Goal: Task Accomplishment & Management: Complete application form

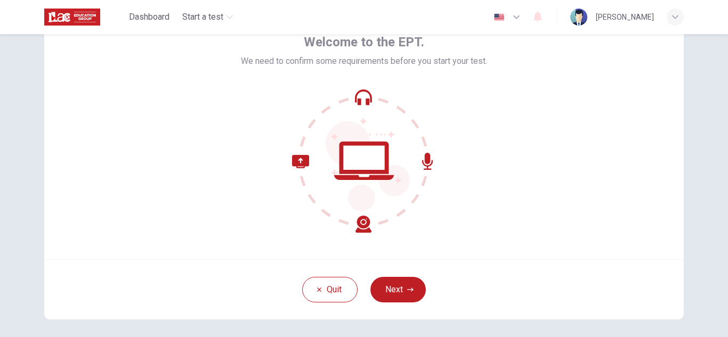
scroll to position [63, 0]
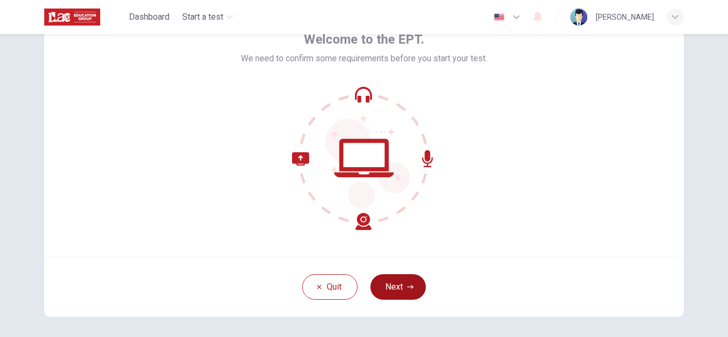
click at [410, 291] on button "Next" at bounding box center [397, 287] width 55 height 26
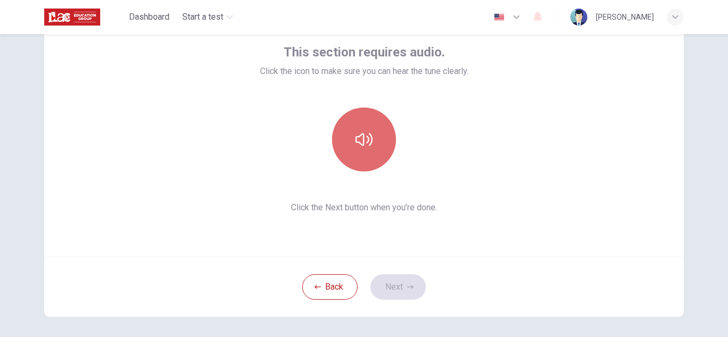
click at [364, 141] on icon "button" at bounding box center [363, 139] width 17 height 17
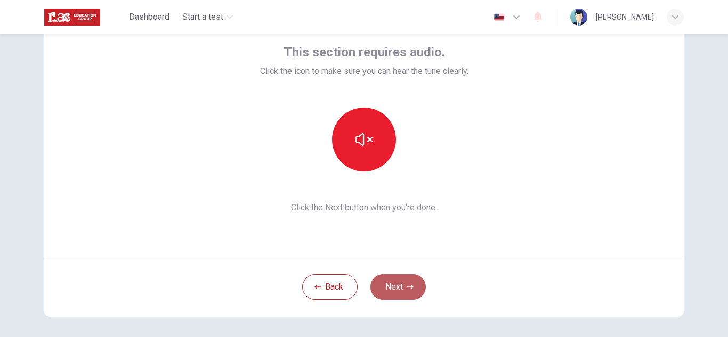
click at [408, 289] on icon "button" at bounding box center [410, 287] width 6 height 6
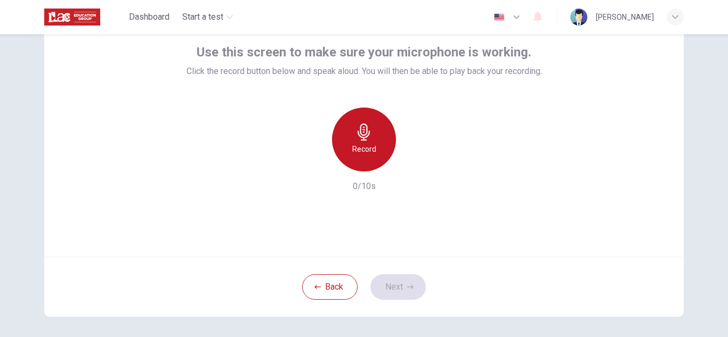
click at [362, 148] on h6 "Record" at bounding box center [364, 149] width 24 height 13
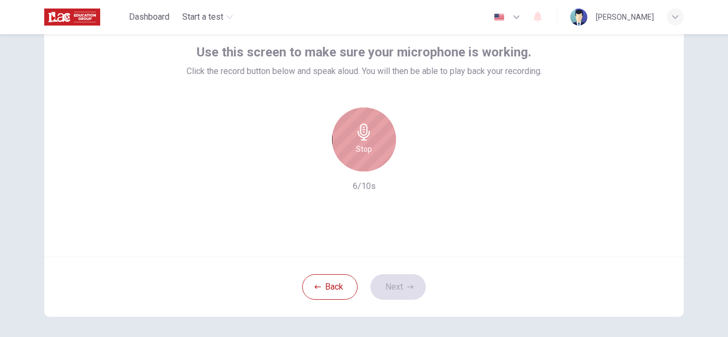
click at [362, 148] on h6 "Stop" at bounding box center [364, 149] width 16 height 13
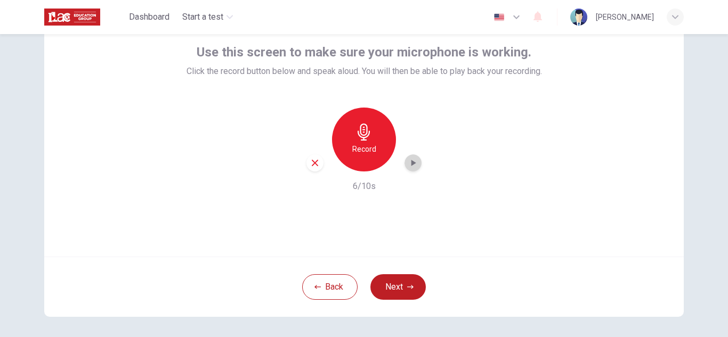
click at [411, 165] on icon "button" at bounding box center [413, 163] width 5 height 6
click at [398, 283] on button "Next" at bounding box center [397, 287] width 55 height 26
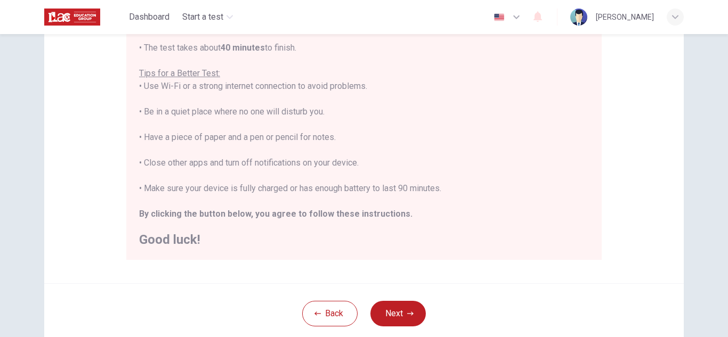
scroll to position [12, 0]
click at [410, 312] on icon "button" at bounding box center [410, 314] width 6 height 6
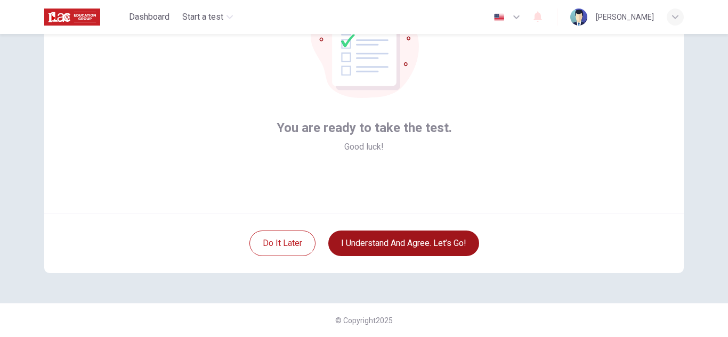
scroll to position [106, 0]
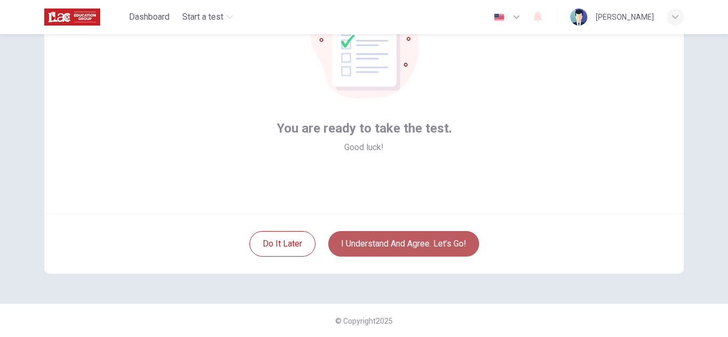
click at [436, 242] on button "I understand and agree. Let’s go!" at bounding box center [403, 244] width 151 height 26
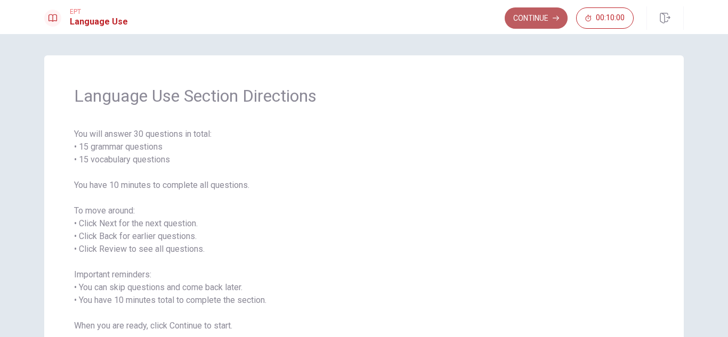
click at [524, 20] on button "Continue" at bounding box center [535, 17] width 63 height 21
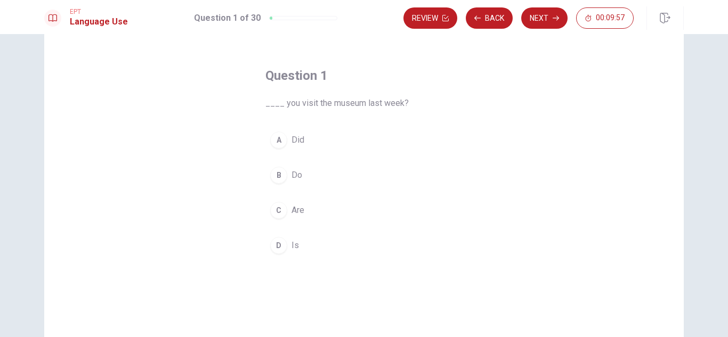
scroll to position [35, 0]
click at [502, 157] on div "Question 1 ____ you visit the museum last week? A Did B Do C Are D Is" at bounding box center [363, 205] width 639 height 370
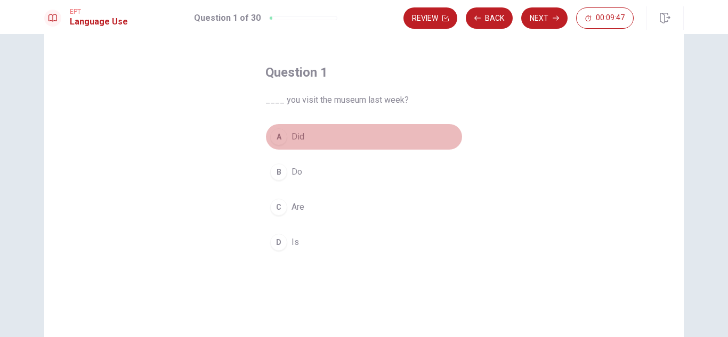
click at [279, 136] on div "A" at bounding box center [278, 136] width 17 height 17
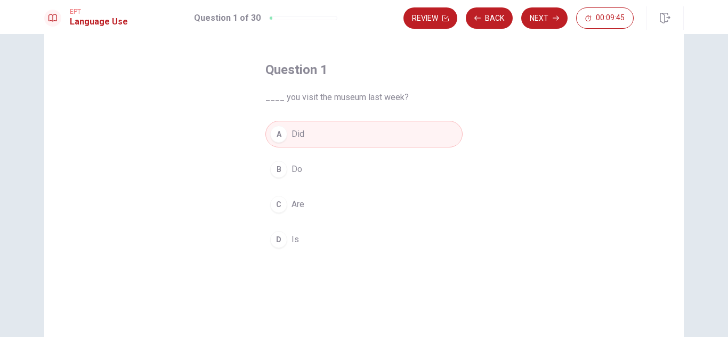
scroll to position [38, 0]
click at [554, 17] on icon "button" at bounding box center [555, 18] width 6 height 6
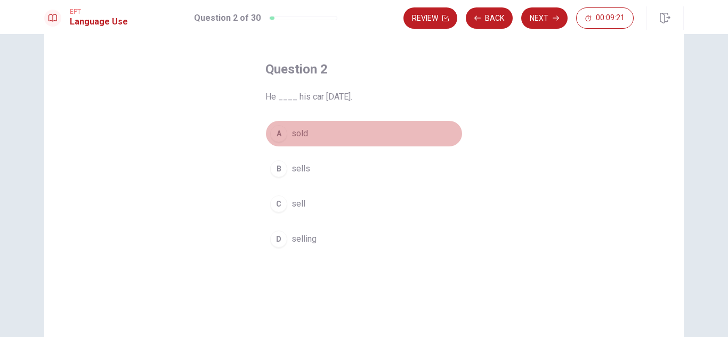
click at [303, 130] on span "sold" at bounding box center [299, 133] width 17 height 13
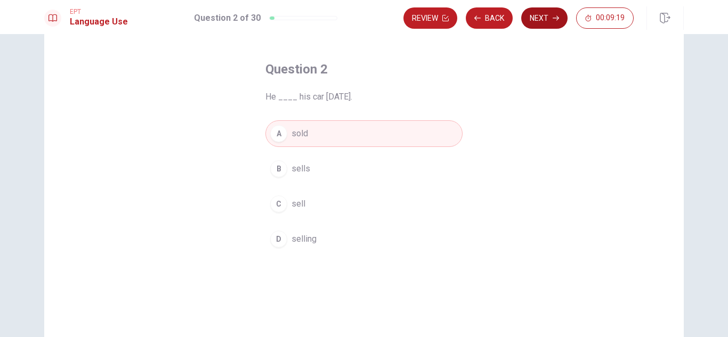
click at [545, 17] on button "Next" at bounding box center [544, 17] width 46 height 21
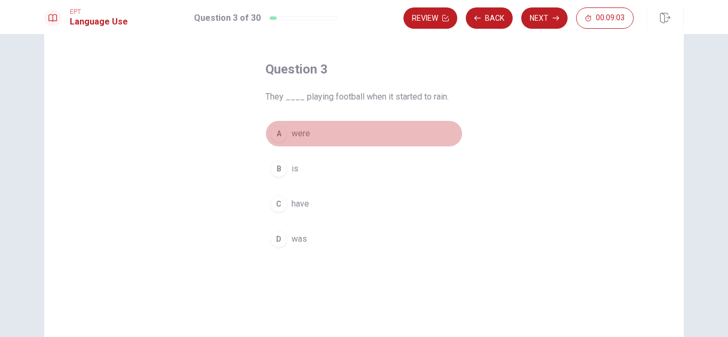
click at [291, 132] on span "were" at bounding box center [300, 133] width 19 height 13
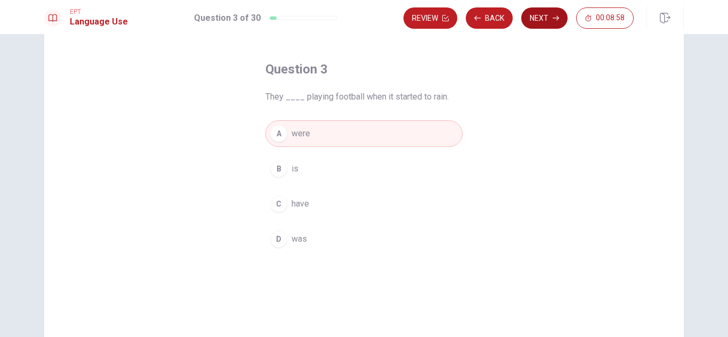
click at [540, 14] on button "Next" at bounding box center [544, 17] width 46 height 21
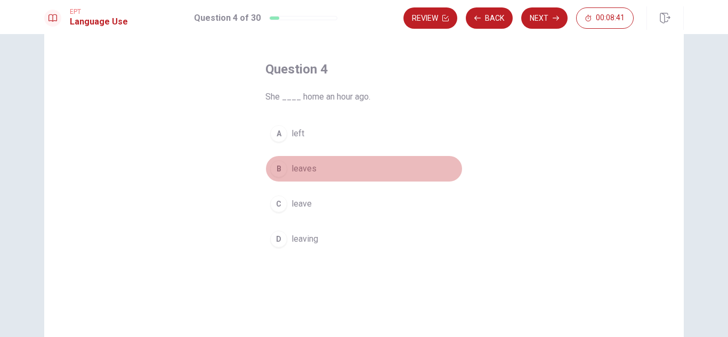
click at [307, 170] on span "leaves" at bounding box center [303, 168] width 25 height 13
click at [329, 171] on button "B leaves" at bounding box center [363, 169] width 197 height 27
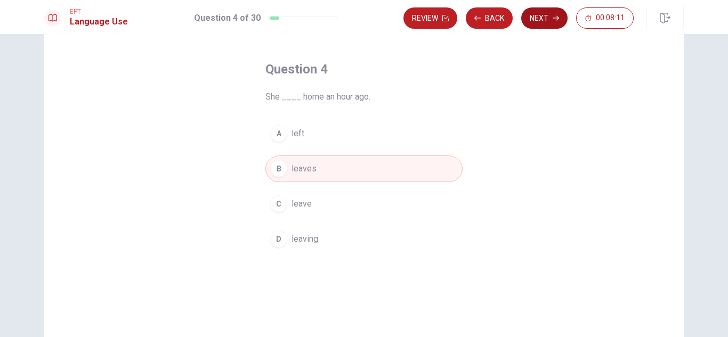
click at [542, 13] on button "Next" at bounding box center [544, 17] width 46 height 21
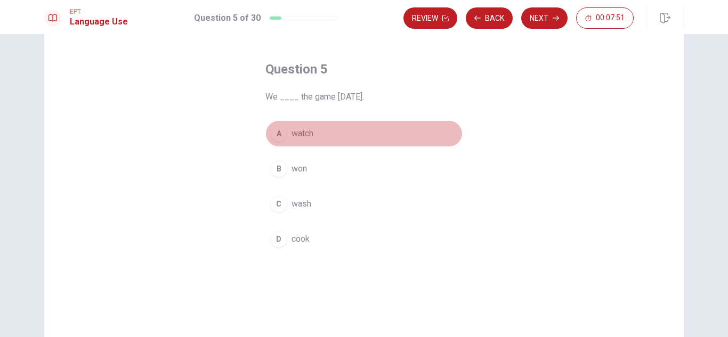
click at [310, 132] on span "watch" at bounding box center [302, 133] width 22 height 13
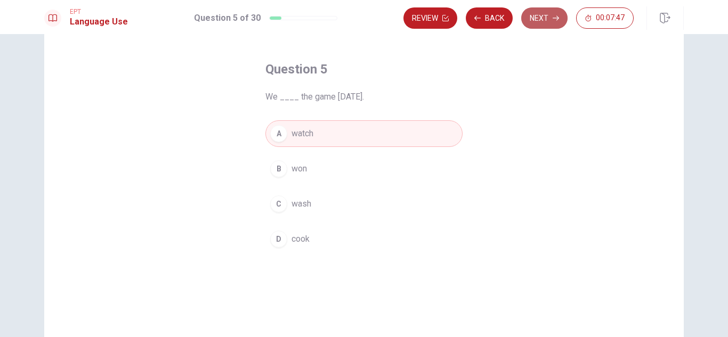
click at [551, 18] on button "Next" at bounding box center [544, 17] width 46 height 21
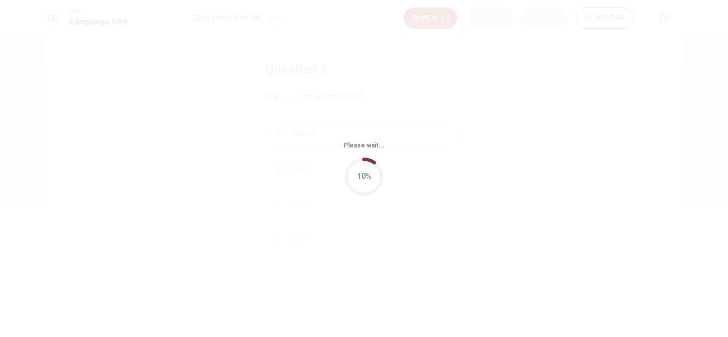
scroll to position [0, 0]
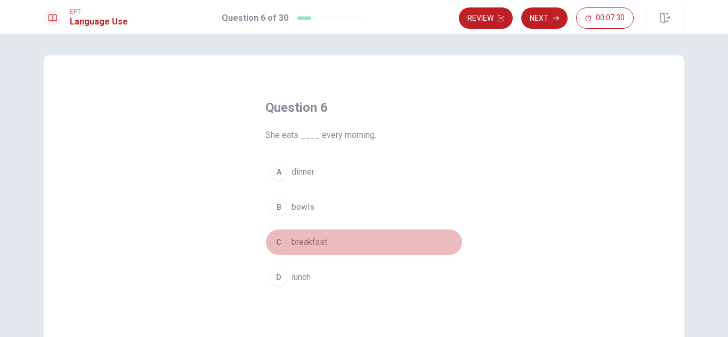
click at [309, 243] on span "breakfast" at bounding box center [309, 242] width 36 height 13
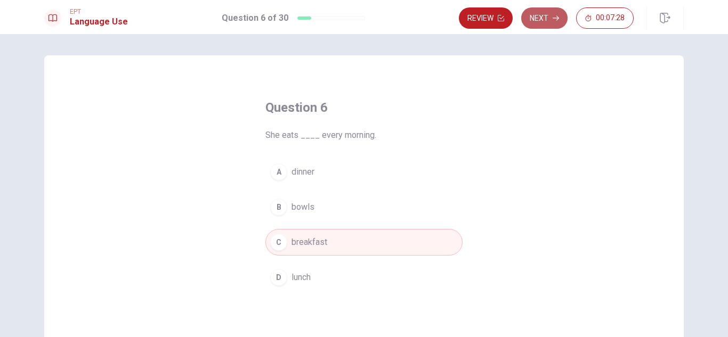
click at [562, 18] on button "Next" at bounding box center [544, 17] width 46 height 21
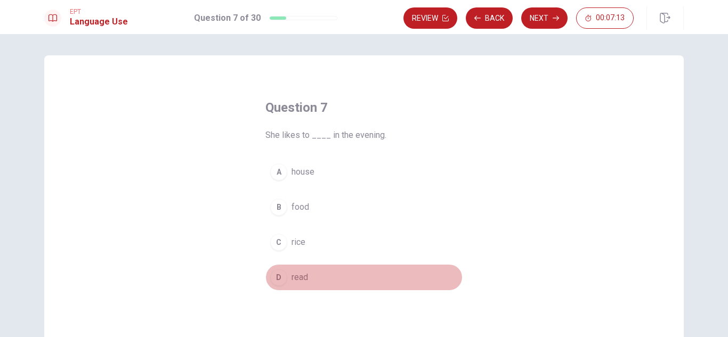
click at [299, 275] on span "read" at bounding box center [299, 277] width 17 height 13
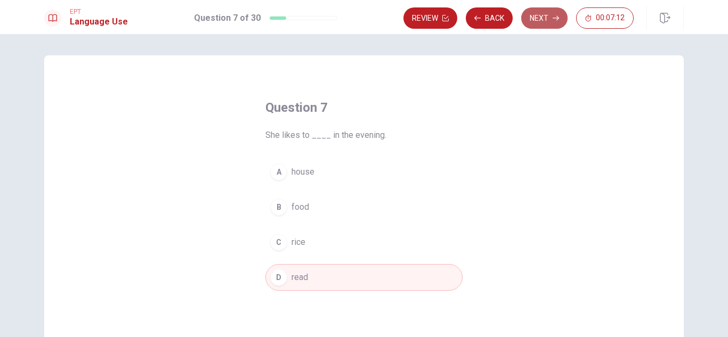
click at [540, 21] on button "Next" at bounding box center [544, 17] width 46 height 21
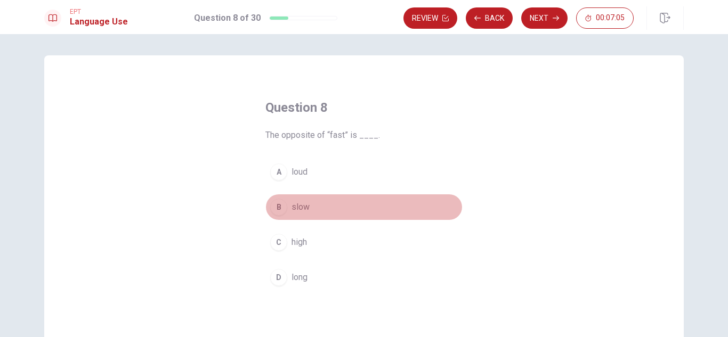
click at [295, 203] on span "slow" at bounding box center [300, 207] width 18 height 13
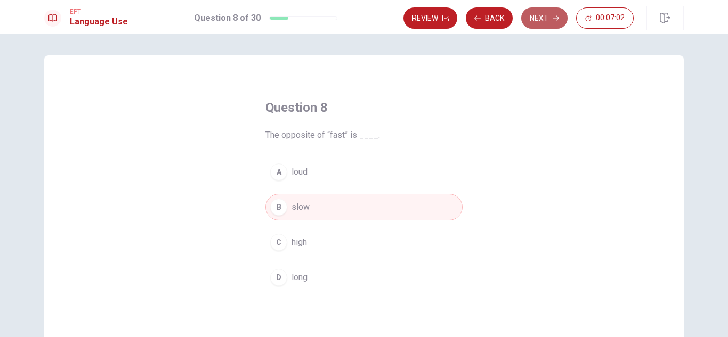
click at [537, 19] on button "Next" at bounding box center [544, 17] width 46 height 21
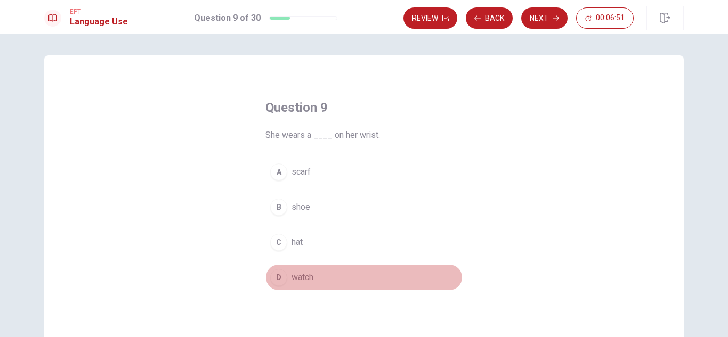
click at [305, 279] on span "watch" at bounding box center [302, 277] width 22 height 13
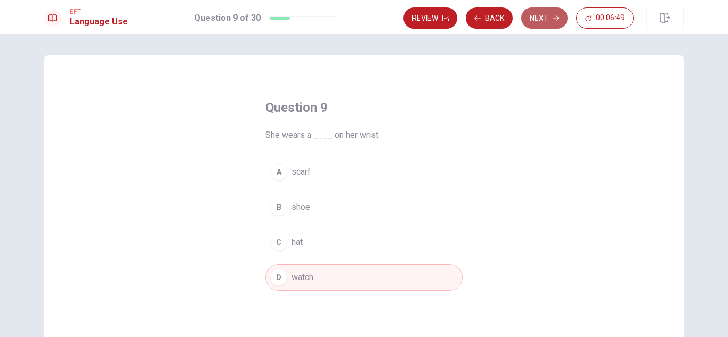
click at [542, 12] on button "Next" at bounding box center [544, 17] width 46 height 21
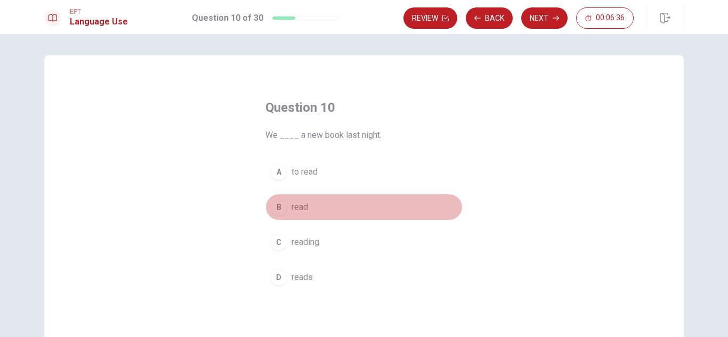
click at [301, 207] on span "read" at bounding box center [299, 207] width 17 height 13
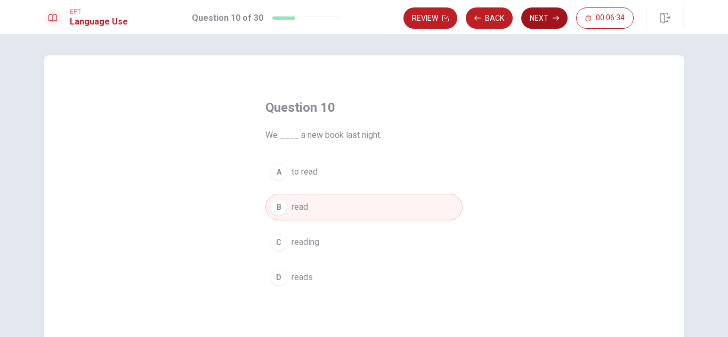
click at [550, 17] on button "Next" at bounding box center [544, 17] width 46 height 21
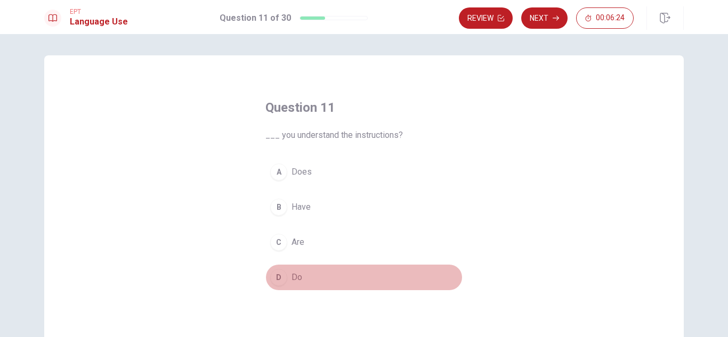
click at [292, 280] on span "Do" at bounding box center [296, 277] width 11 height 13
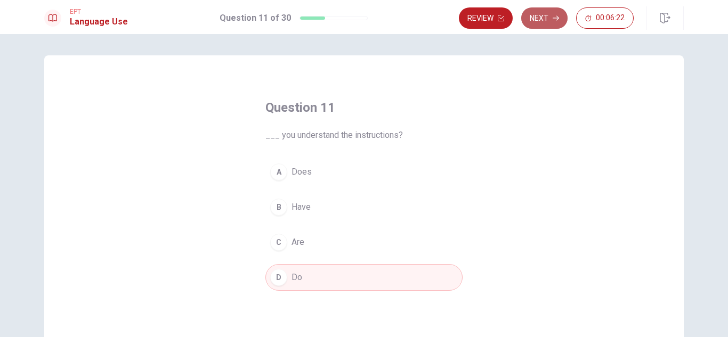
click at [550, 12] on button "Next" at bounding box center [544, 17] width 46 height 21
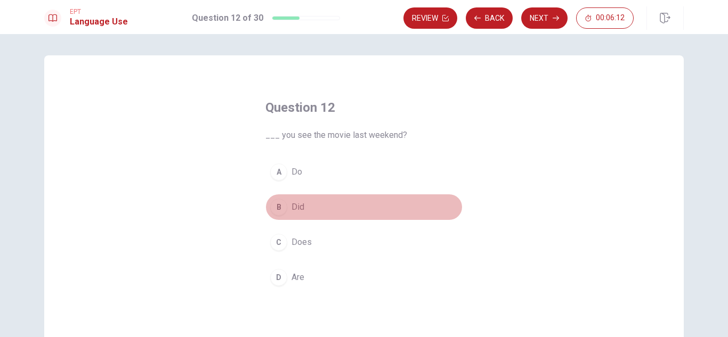
click at [295, 209] on span "Did" at bounding box center [297, 207] width 13 height 13
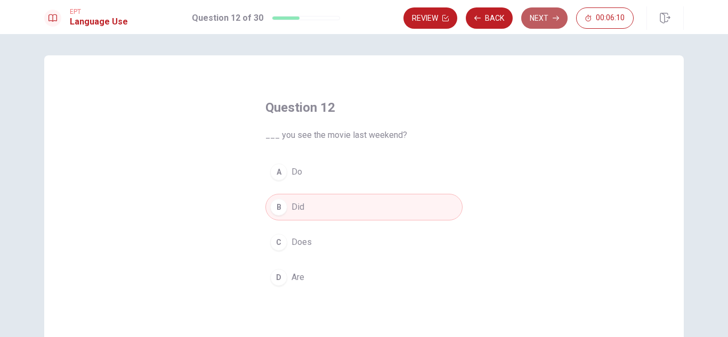
click at [537, 17] on button "Next" at bounding box center [544, 17] width 46 height 21
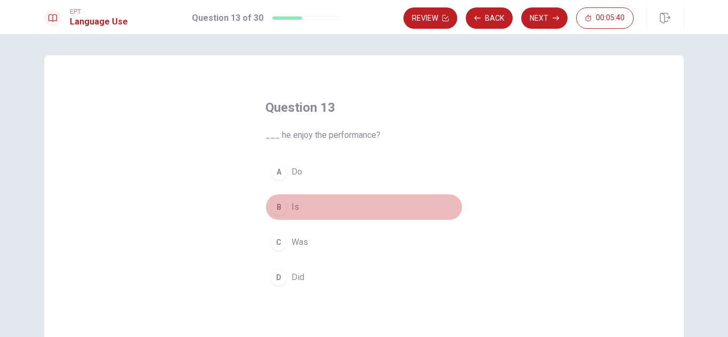
click at [292, 207] on span "Is" at bounding box center [294, 207] width 7 height 13
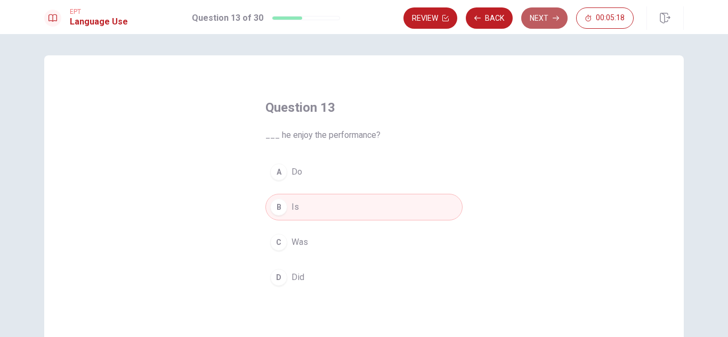
click at [541, 15] on button "Next" at bounding box center [544, 17] width 46 height 21
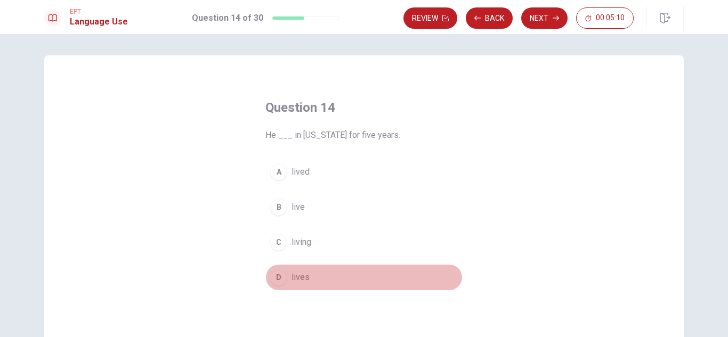
click at [298, 281] on span "lives" at bounding box center [300, 277] width 18 height 13
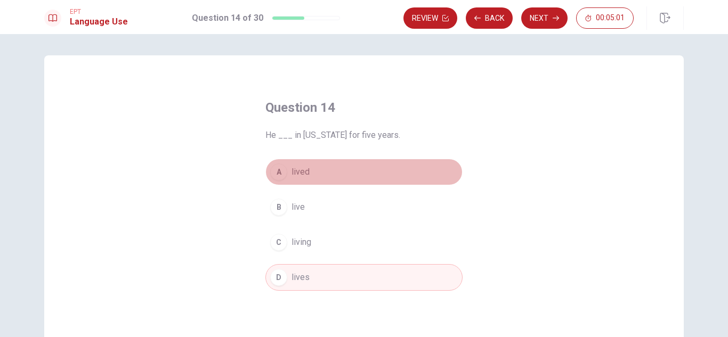
click at [298, 173] on span "lived" at bounding box center [300, 172] width 18 height 13
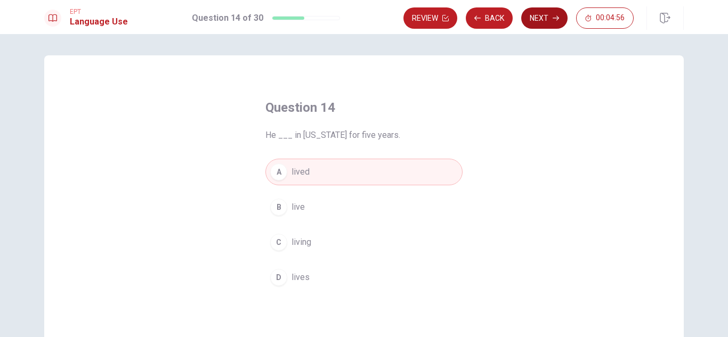
click at [552, 14] on button "Next" at bounding box center [544, 17] width 46 height 21
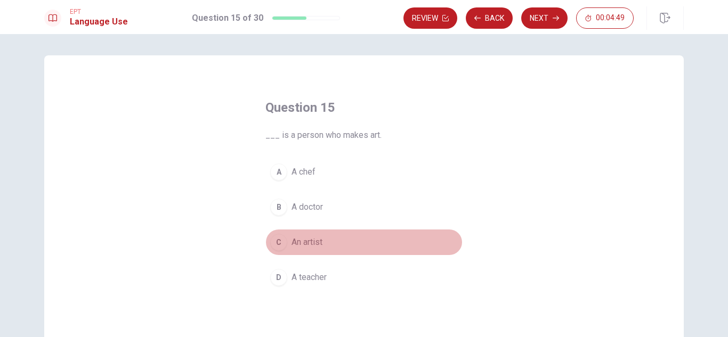
click at [309, 238] on span "An artist" at bounding box center [306, 242] width 31 height 13
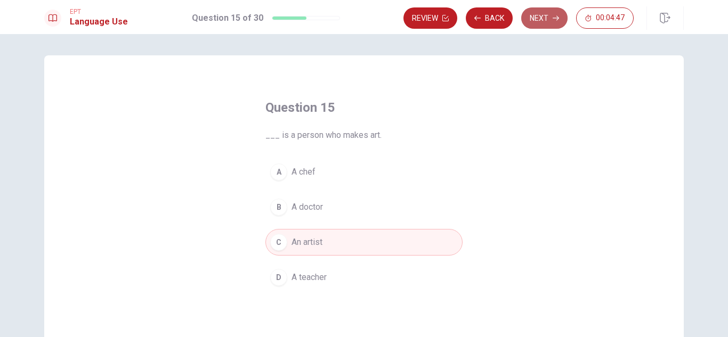
click at [543, 14] on button "Next" at bounding box center [544, 17] width 46 height 21
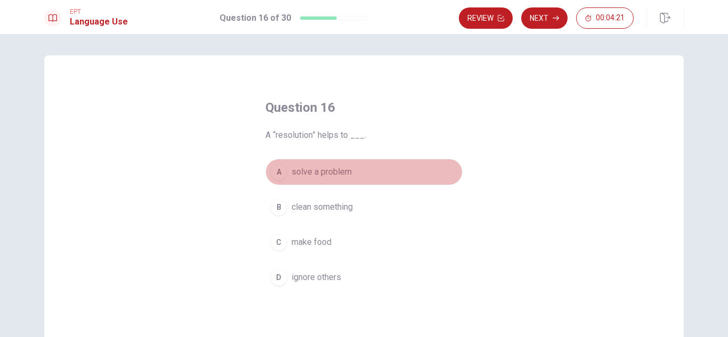
click at [299, 171] on span "solve a problem" at bounding box center [321, 172] width 60 height 13
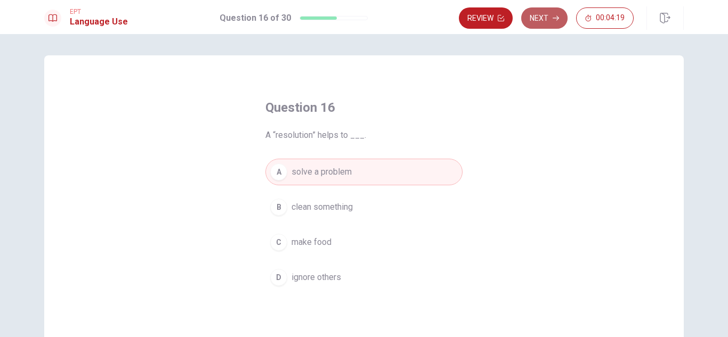
click at [551, 14] on button "Next" at bounding box center [544, 17] width 46 height 21
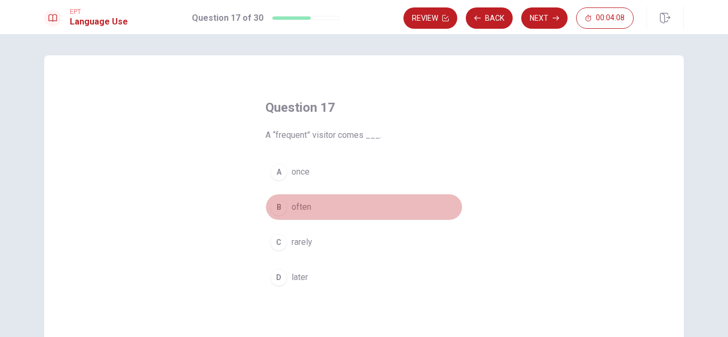
click at [304, 205] on span "often" at bounding box center [301, 207] width 20 height 13
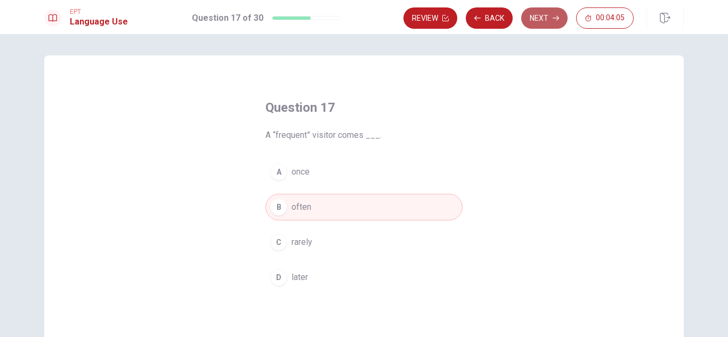
click at [543, 12] on button "Next" at bounding box center [544, 17] width 46 height 21
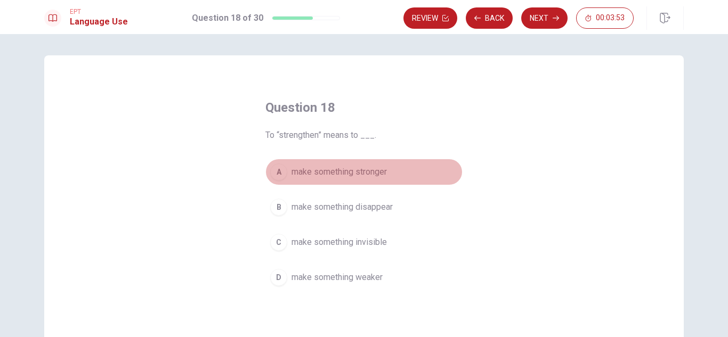
click at [324, 173] on span "make something stronger" at bounding box center [338, 172] width 95 height 13
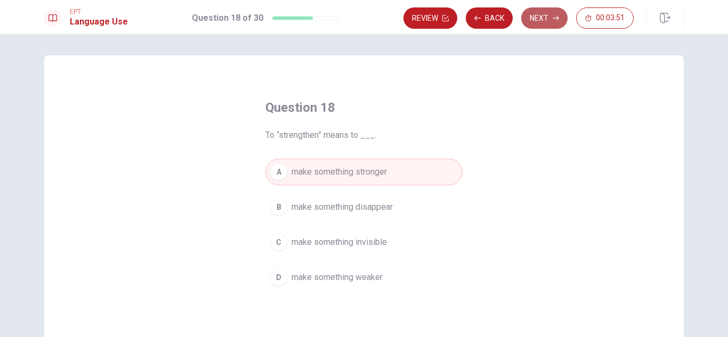
click at [543, 14] on button "Next" at bounding box center [544, 17] width 46 height 21
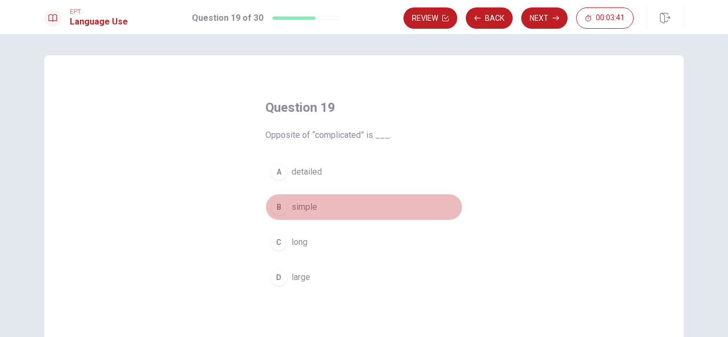
click at [303, 208] on span "simple" at bounding box center [304, 207] width 26 height 13
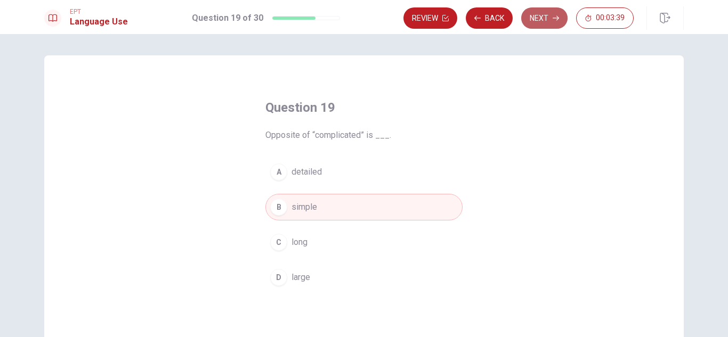
click at [551, 19] on button "Next" at bounding box center [544, 17] width 46 height 21
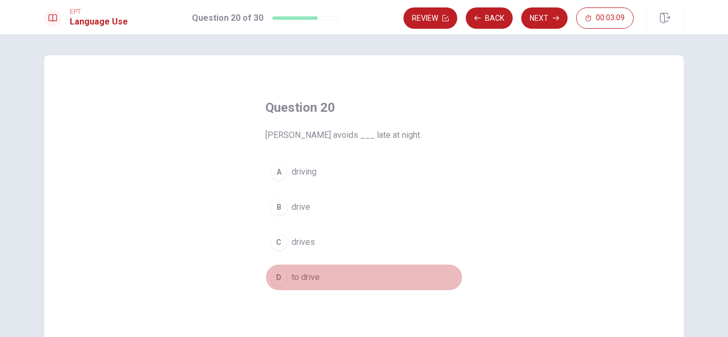
click at [303, 278] on span "to drive" at bounding box center [305, 277] width 28 height 13
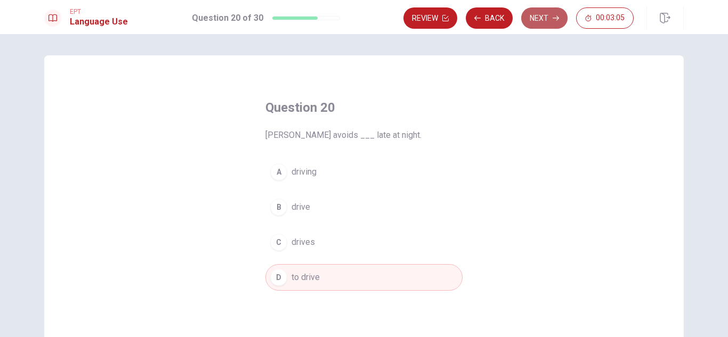
click at [539, 10] on button "Next" at bounding box center [544, 17] width 46 height 21
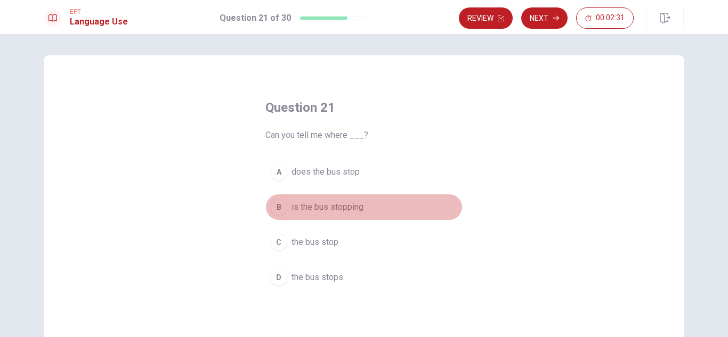
click at [334, 209] on span "is the bus stopping" at bounding box center [327, 207] width 72 height 13
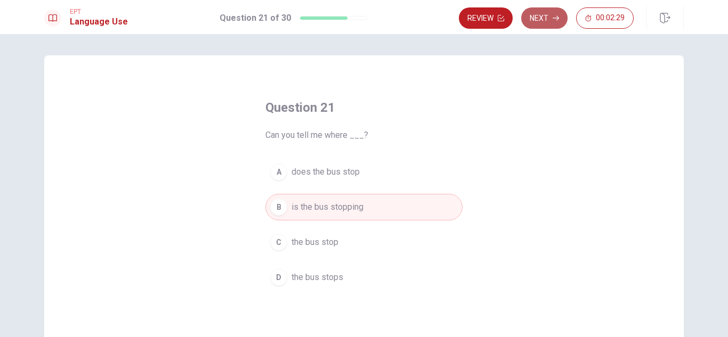
click at [547, 19] on button "Next" at bounding box center [544, 17] width 46 height 21
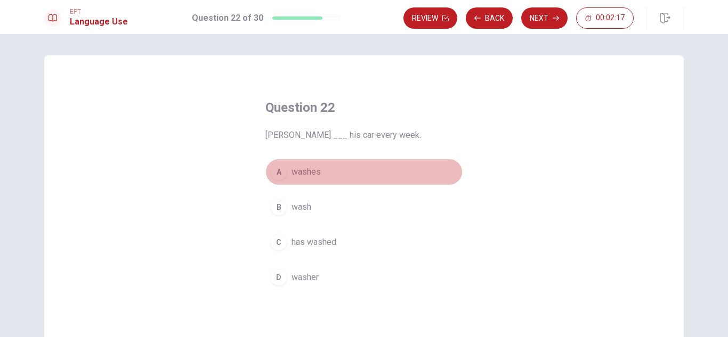
click at [318, 173] on button "A washes" at bounding box center [363, 172] width 197 height 27
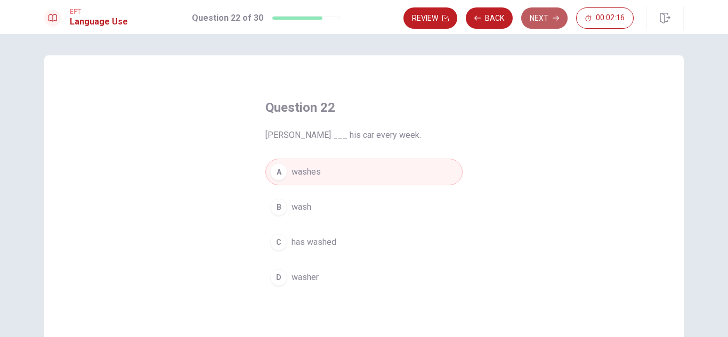
click at [548, 15] on button "Next" at bounding box center [544, 17] width 46 height 21
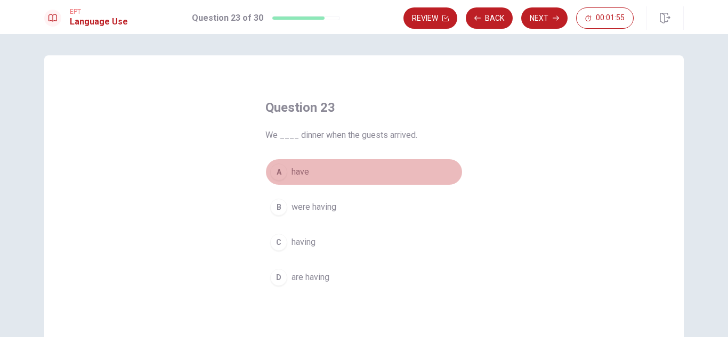
click at [307, 173] on button "A have" at bounding box center [363, 172] width 197 height 27
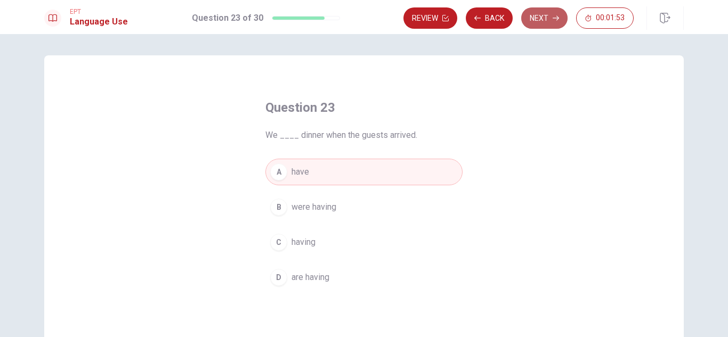
click at [545, 15] on button "Next" at bounding box center [544, 17] width 46 height 21
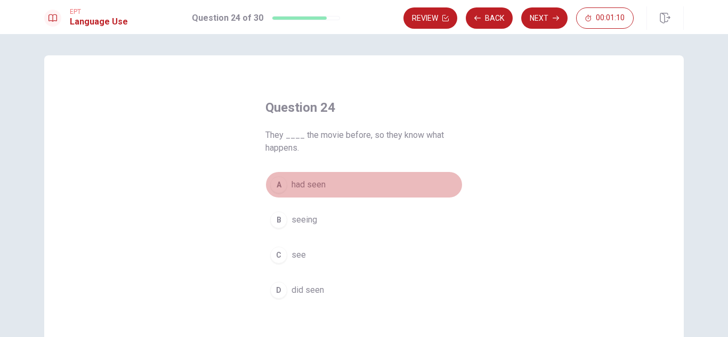
click at [314, 185] on span "had seen" at bounding box center [308, 184] width 34 height 13
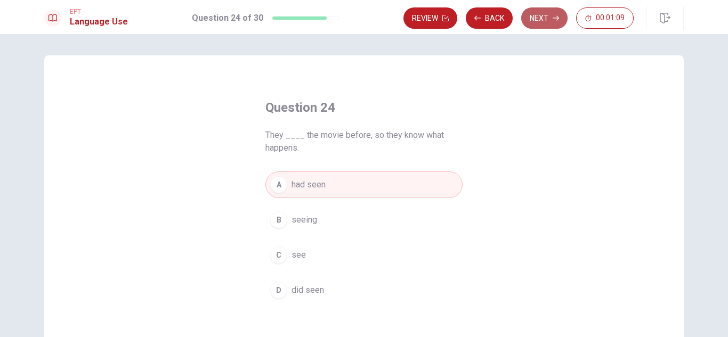
click at [540, 18] on button "Next" at bounding box center [544, 17] width 46 height 21
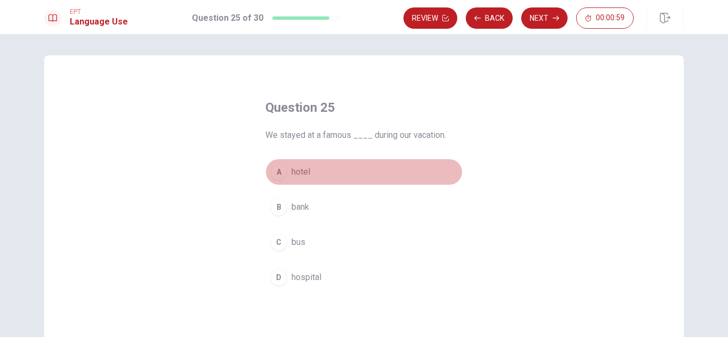
click at [291, 175] on span "hotel" at bounding box center [300, 172] width 19 height 13
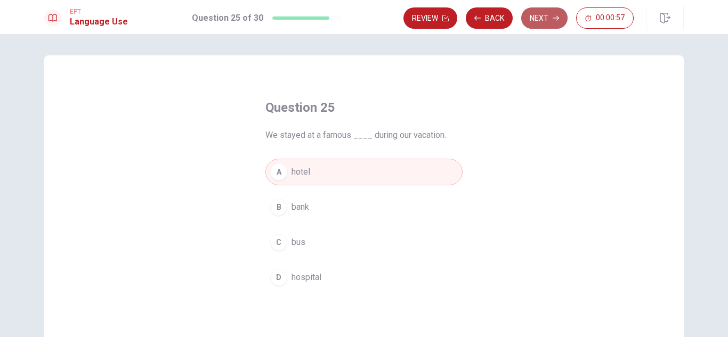
click at [552, 18] on button "Next" at bounding box center [544, 17] width 46 height 21
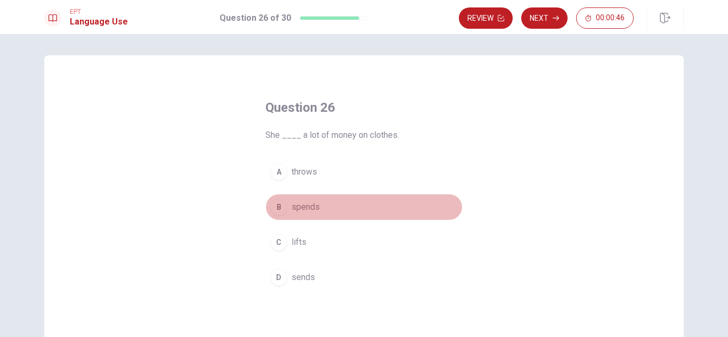
click at [311, 209] on span "spends" at bounding box center [305, 207] width 28 height 13
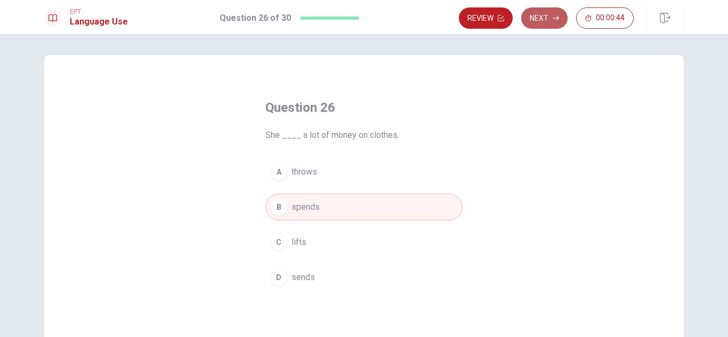
click at [542, 16] on button "Next" at bounding box center [544, 17] width 46 height 21
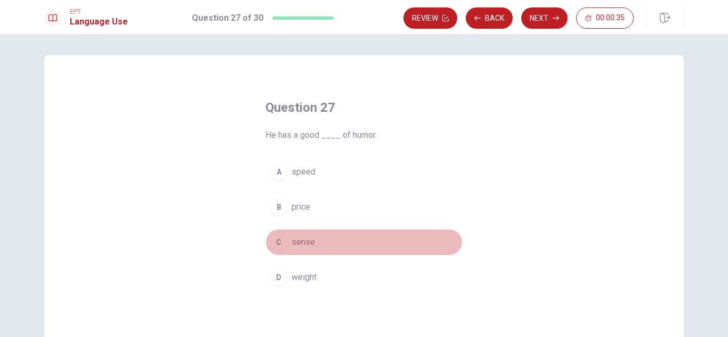
click at [297, 246] on span "sense" at bounding box center [302, 242] width 23 height 13
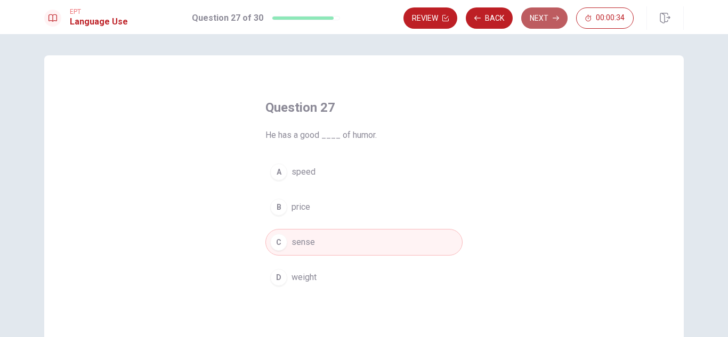
click at [542, 15] on button "Next" at bounding box center [544, 17] width 46 height 21
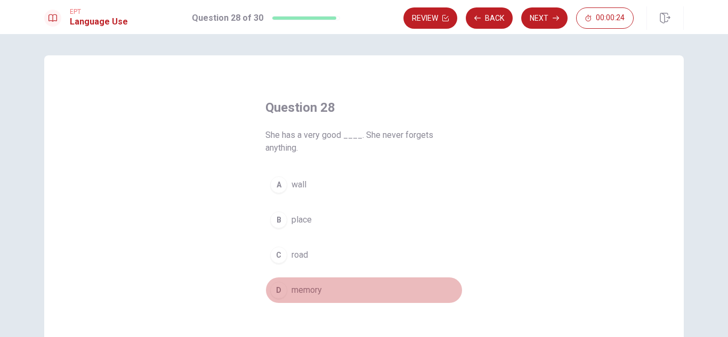
click at [308, 287] on span "memory" at bounding box center [306, 290] width 30 height 13
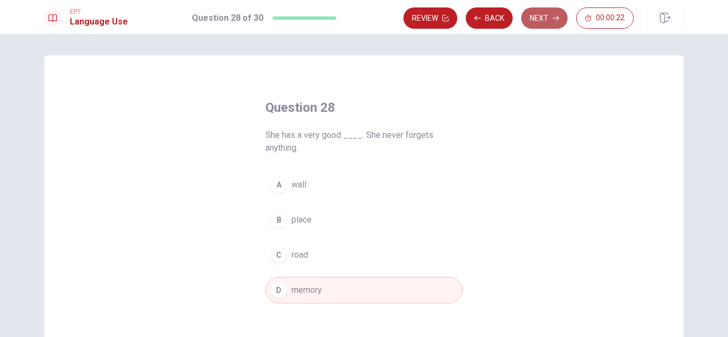
click at [537, 18] on button "Next" at bounding box center [544, 17] width 46 height 21
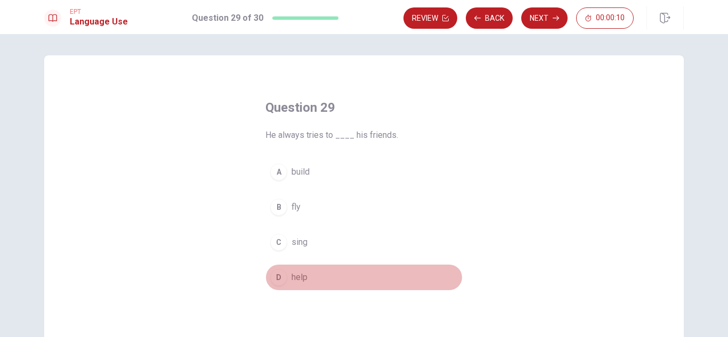
click at [297, 280] on span "help" at bounding box center [299, 277] width 16 height 13
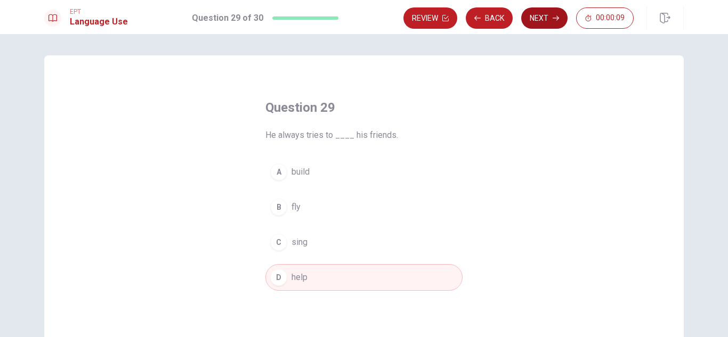
click at [542, 10] on button "Next" at bounding box center [544, 17] width 46 height 21
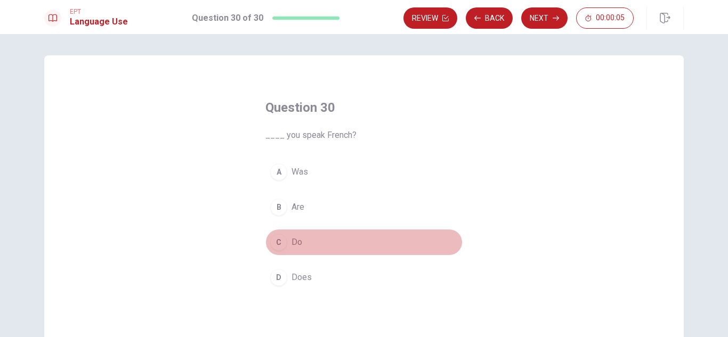
click at [276, 240] on div "C" at bounding box center [278, 242] width 17 height 17
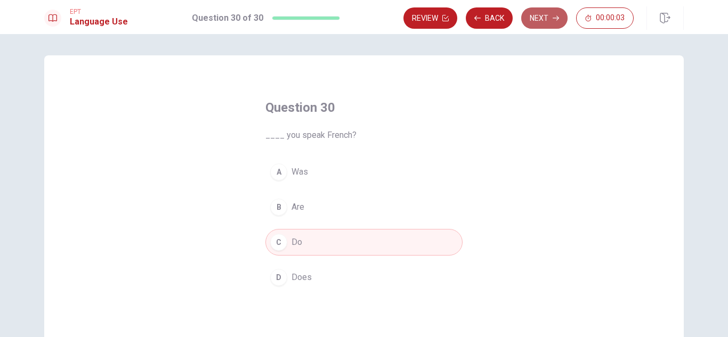
click at [549, 22] on button "Next" at bounding box center [544, 17] width 46 height 21
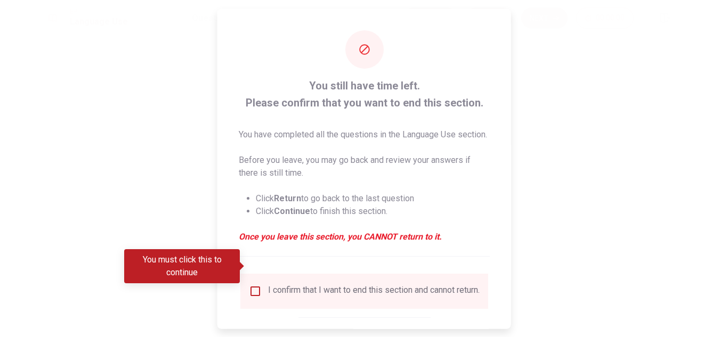
scroll to position [73, 0]
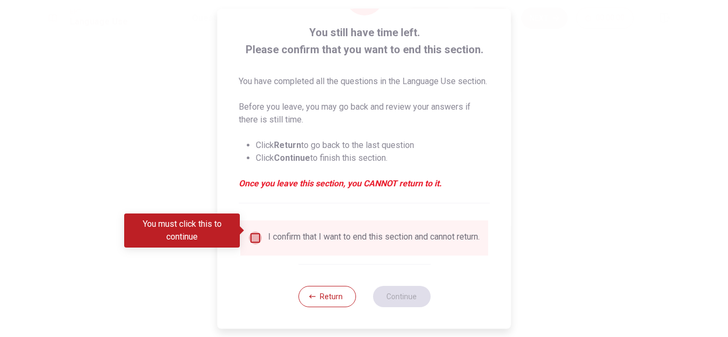
click at [253, 233] on input "You must click this to continue" at bounding box center [255, 238] width 13 height 13
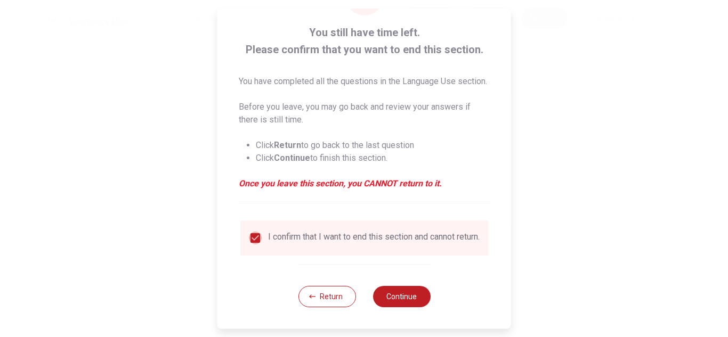
click at [252, 233] on input "checkbox" at bounding box center [255, 238] width 13 height 13
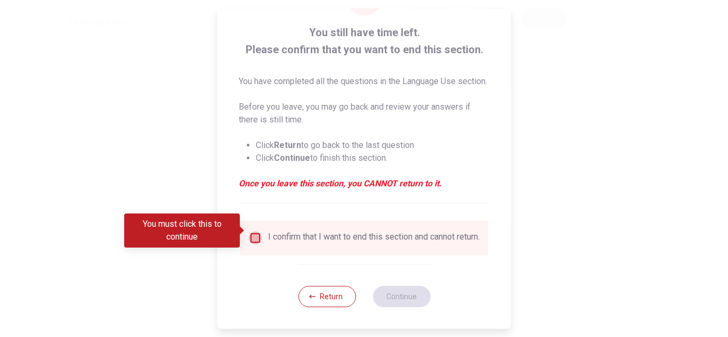
click at [251, 232] on input "You must click this to continue" at bounding box center [255, 238] width 13 height 13
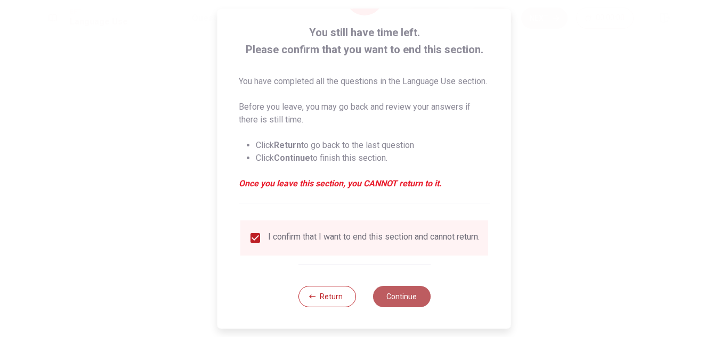
click at [407, 298] on button "Continue" at bounding box center [401, 296] width 58 height 21
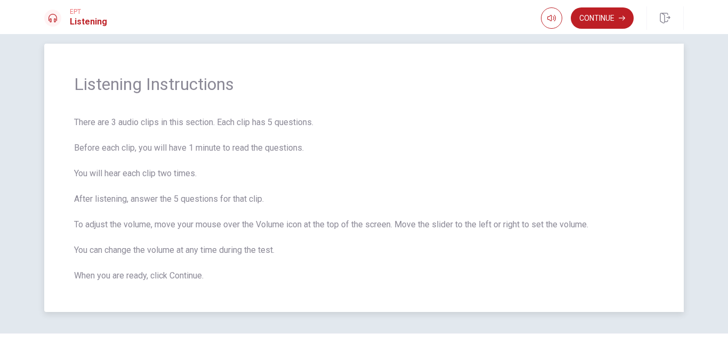
scroll to position [12, 0]
click at [615, 22] on button "Continue" at bounding box center [601, 17] width 63 height 21
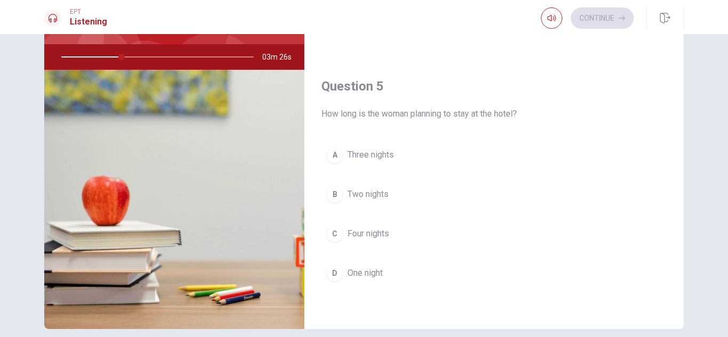
scroll to position [97, 0]
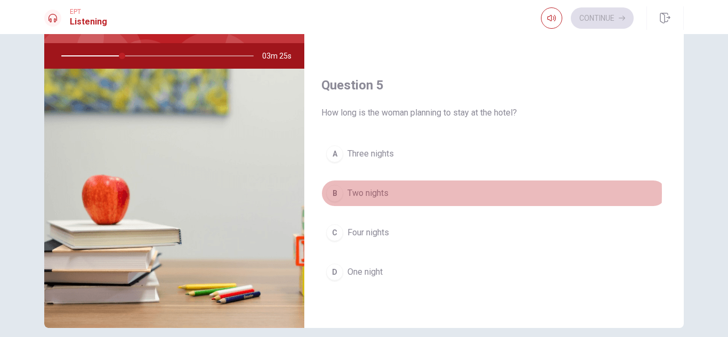
click at [359, 193] on span "Two nights" at bounding box center [367, 193] width 41 height 13
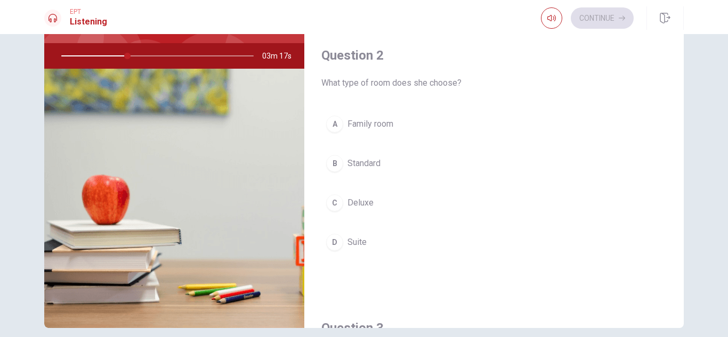
scroll to position [205, 0]
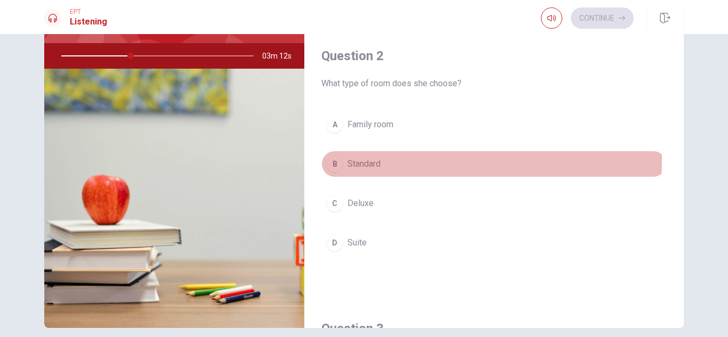
click at [373, 160] on span "Standard" at bounding box center [363, 164] width 33 height 13
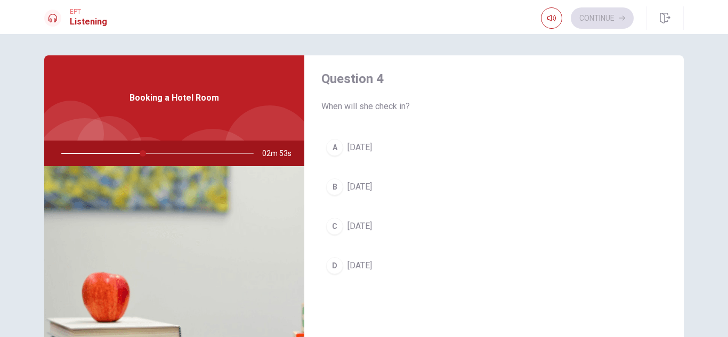
scroll to position [824, 0]
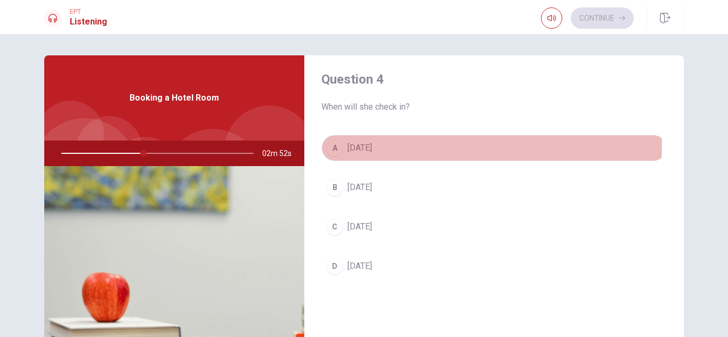
click at [371, 146] on button "A [DATE]" at bounding box center [493, 148] width 345 height 27
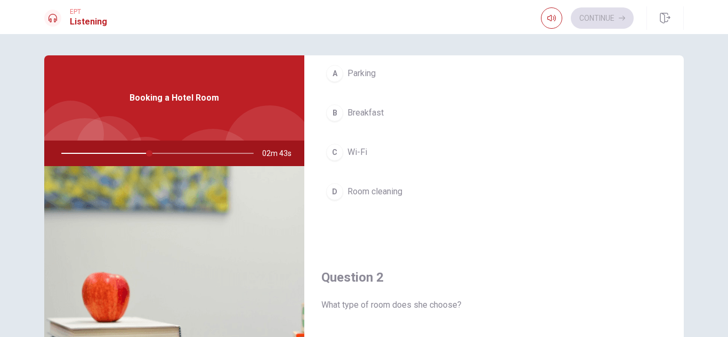
scroll to position [0, 0]
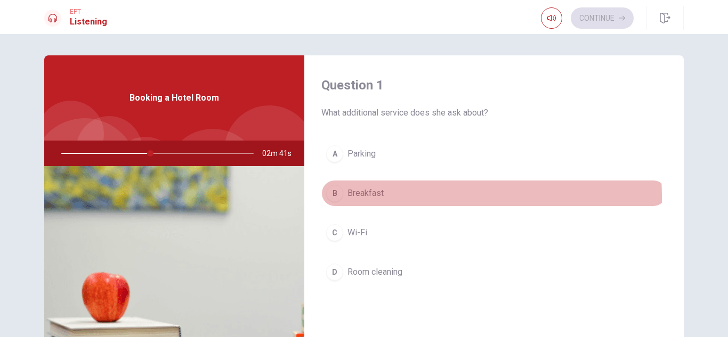
click at [381, 197] on span "Breakfast" at bounding box center [365, 193] width 36 height 13
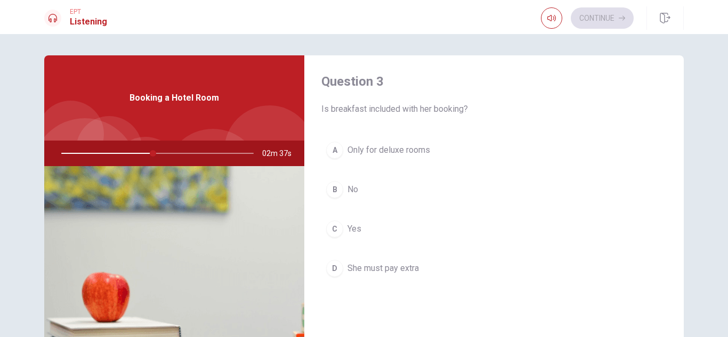
scroll to position [535, 0]
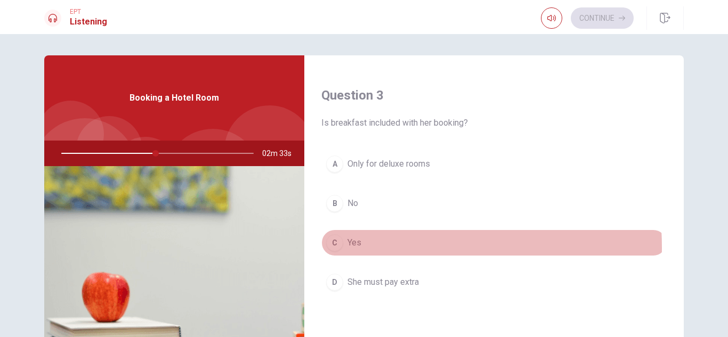
click at [352, 248] on span "Yes" at bounding box center [354, 242] width 14 height 13
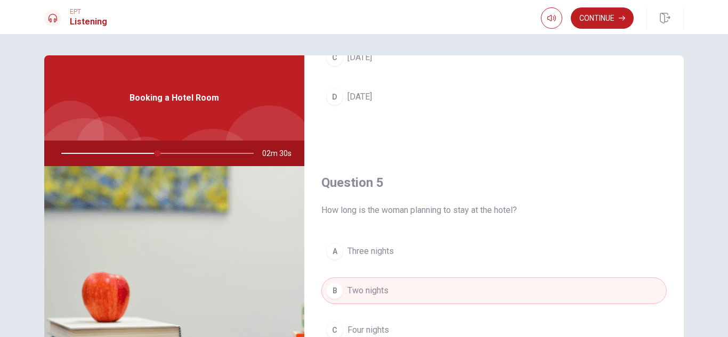
scroll to position [144, 0]
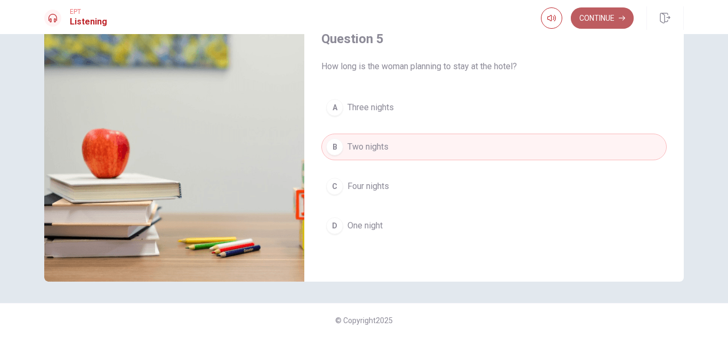
click at [608, 22] on button "Continue" at bounding box center [601, 17] width 63 height 21
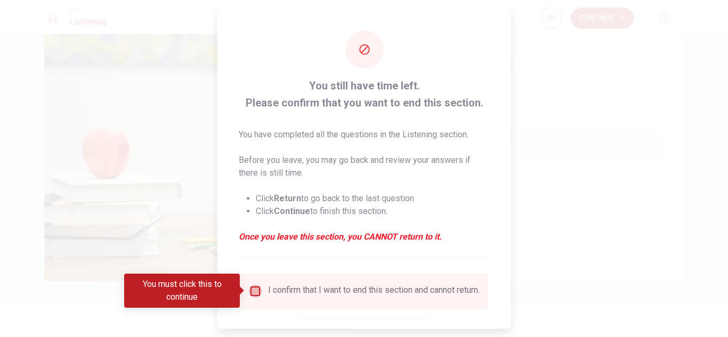
click at [253, 292] on input "You must click this to continue" at bounding box center [255, 290] width 13 height 13
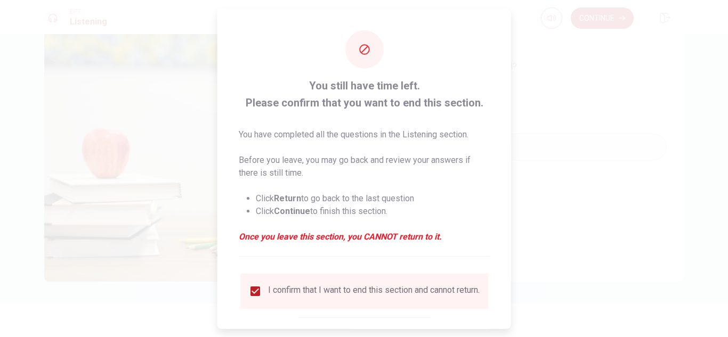
scroll to position [60, 0]
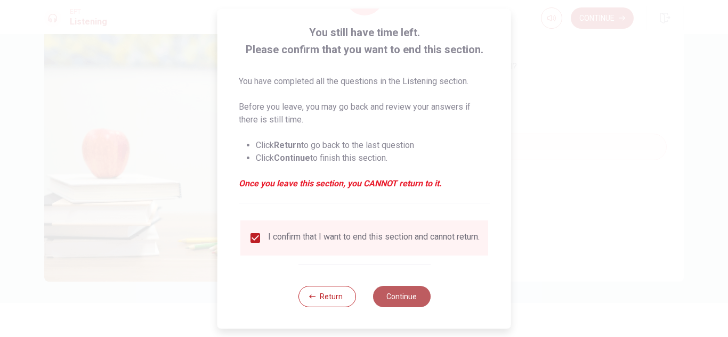
click at [408, 297] on button "Continue" at bounding box center [401, 296] width 58 height 21
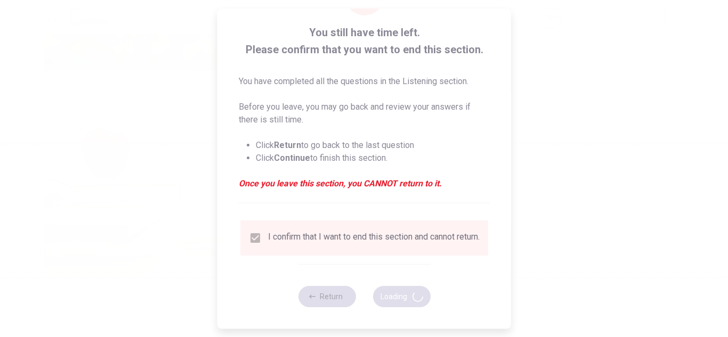
type input "54"
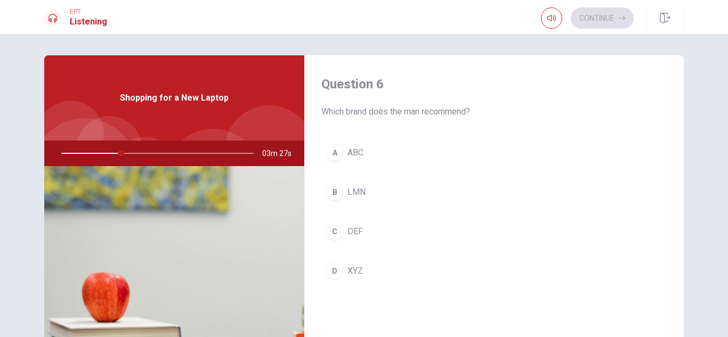
scroll to position [0, 0]
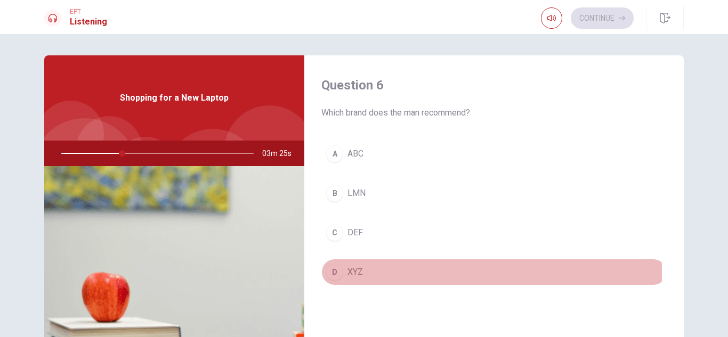
click at [351, 273] on span "XYZ" at bounding box center [354, 272] width 15 height 13
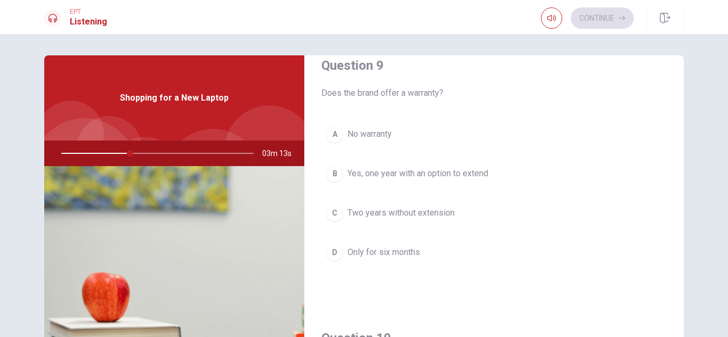
scroll to position [838, 0]
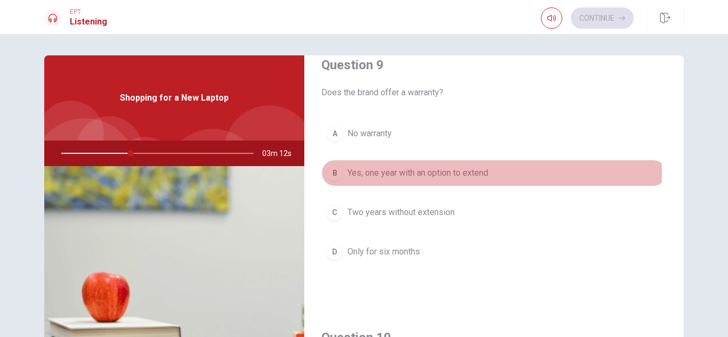
click at [416, 173] on span "Yes, one year with an option to extend" at bounding box center [417, 173] width 141 height 13
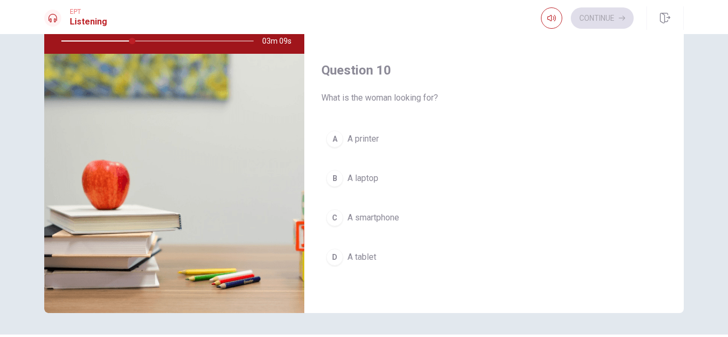
scroll to position [113, 0]
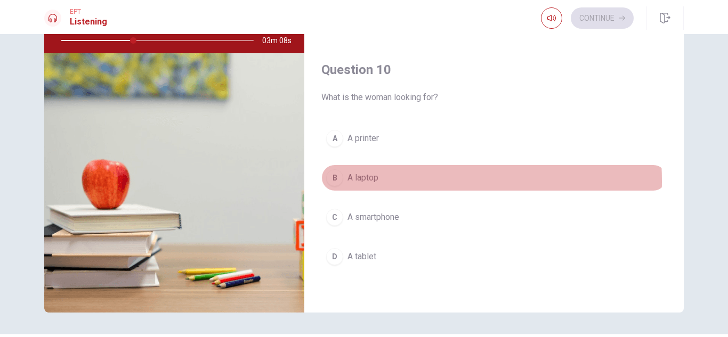
click at [365, 181] on span "A laptop" at bounding box center [362, 177] width 31 height 13
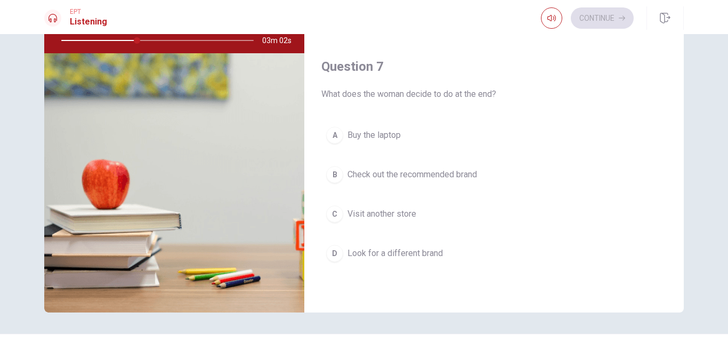
scroll to position [178, 0]
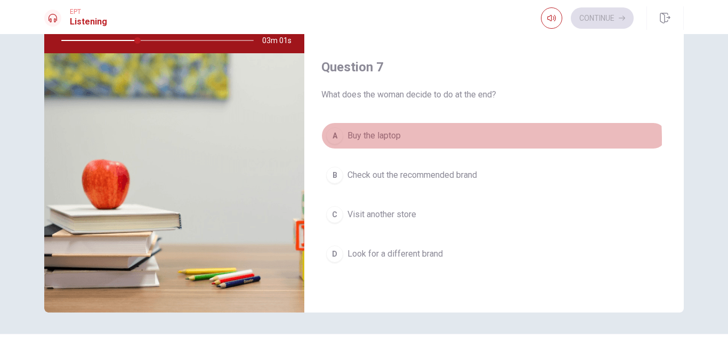
click at [396, 140] on span "Buy the laptop" at bounding box center [373, 135] width 53 height 13
click at [488, 133] on button "A Buy the laptop" at bounding box center [493, 135] width 345 height 27
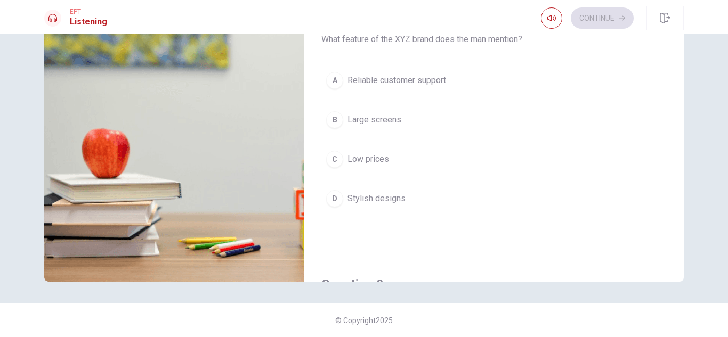
scroll to position [476, 0]
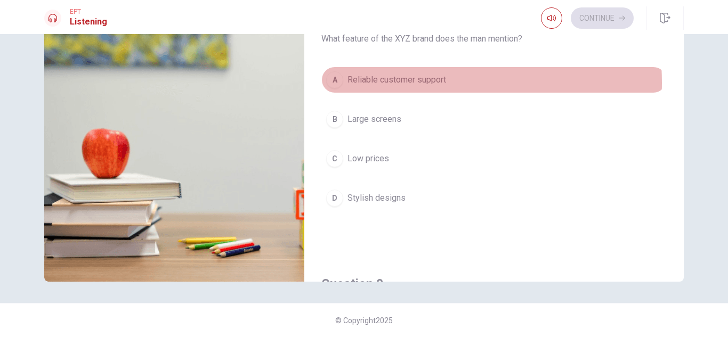
click at [400, 83] on span "Reliable customer support" at bounding box center [396, 79] width 99 height 13
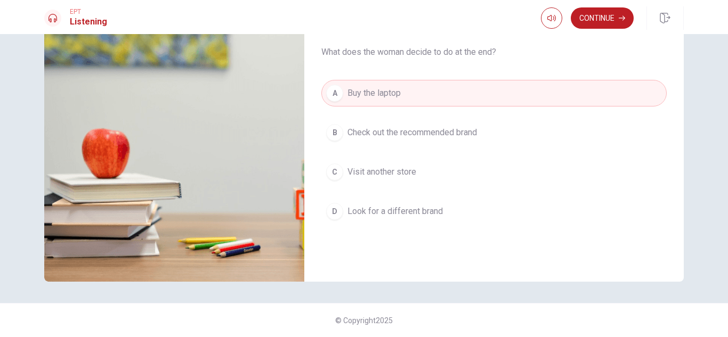
scroll to position [190, 0]
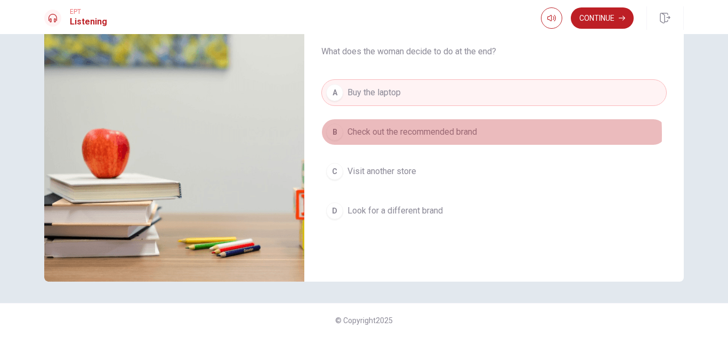
click at [399, 134] on span "Check out the recommended brand" at bounding box center [411, 132] width 129 height 13
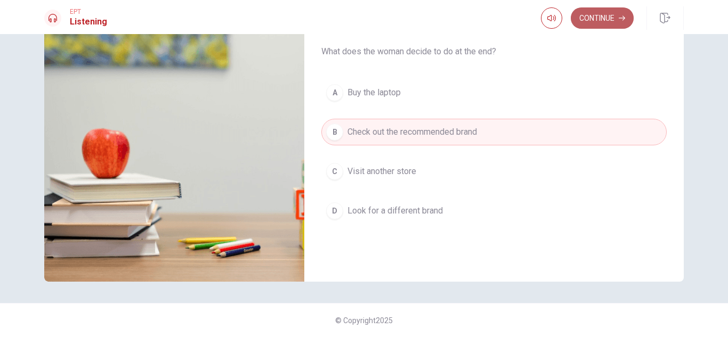
click at [607, 17] on button "Continue" at bounding box center [601, 17] width 63 height 21
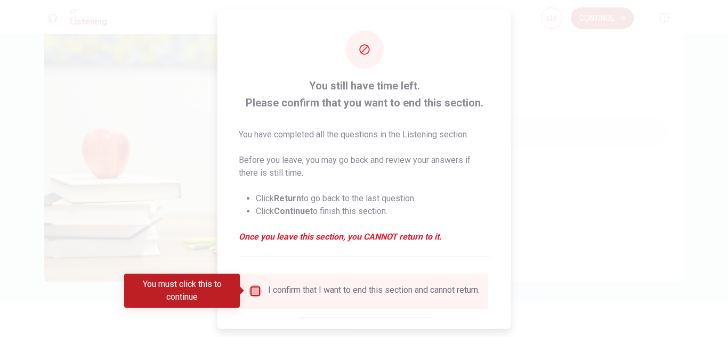
click at [257, 295] on input "You must click this to continue" at bounding box center [255, 290] width 13 height 13
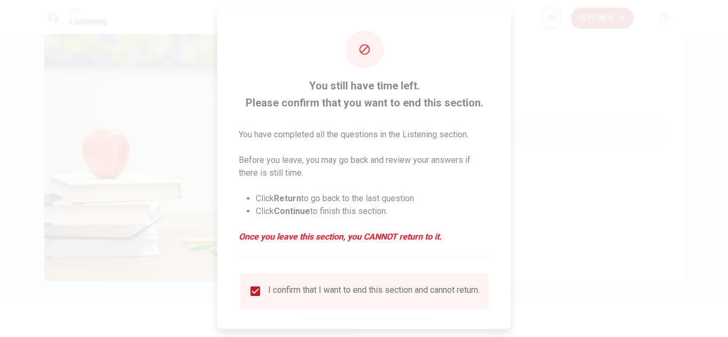
scroll to position [60, 0]
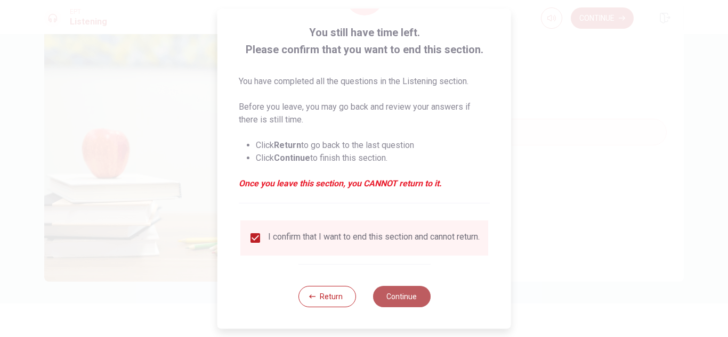
click at [410, 297] on button "Continue" at bounding box center [401, 296] width 58 height 21
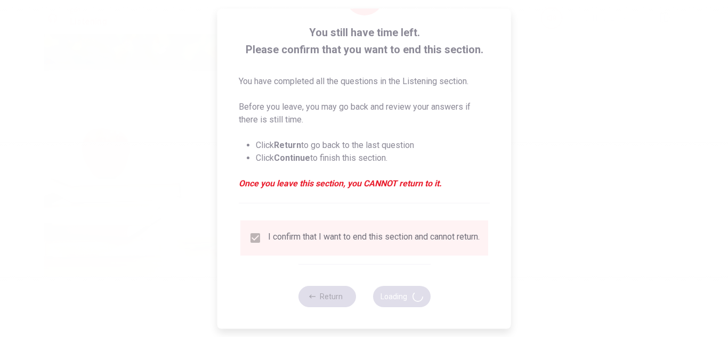
type input "50"
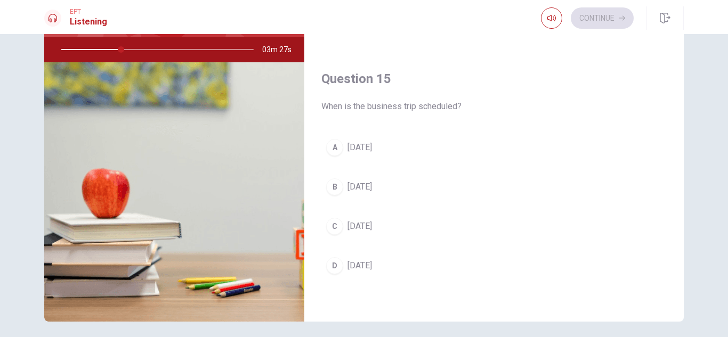
scroll to position [104, 0]
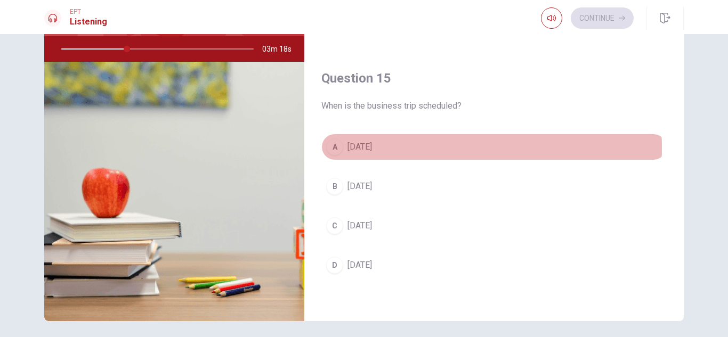
click at [372, 148] on span "[DATE]" at bounding box center [359, 147] width 24 height 13
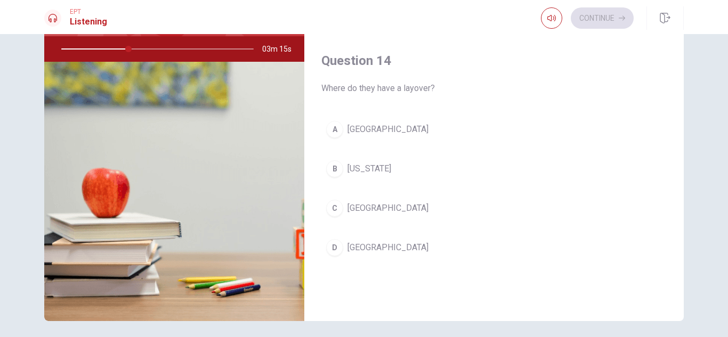
scroll to position [738, 0]
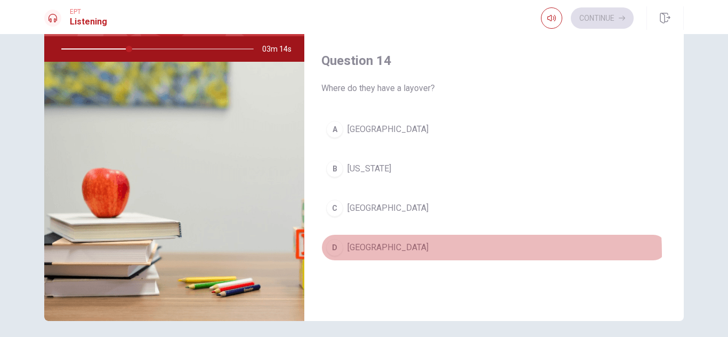
click at [355, 254] on button "D [GEOGRAPHIC_DATA]" at bounding box center [493, 247] width 345 height 27
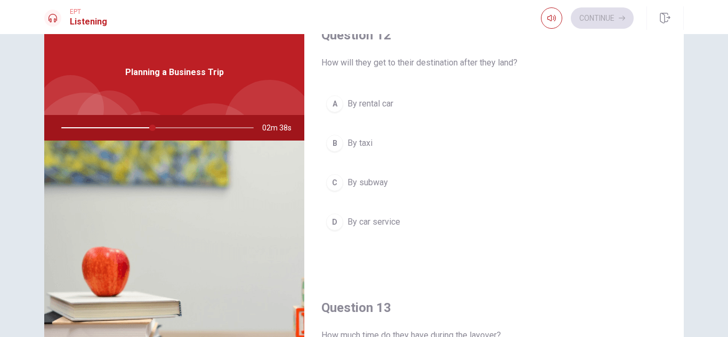
scroll to position [308, 0]
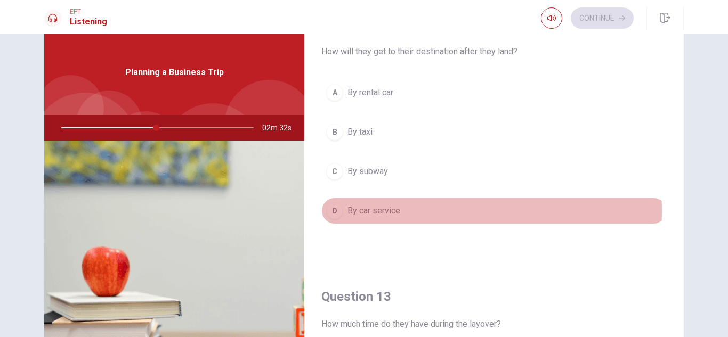
click at [386, 211] on span "By car service" at bounding box center [373, 211] width 53 height 13
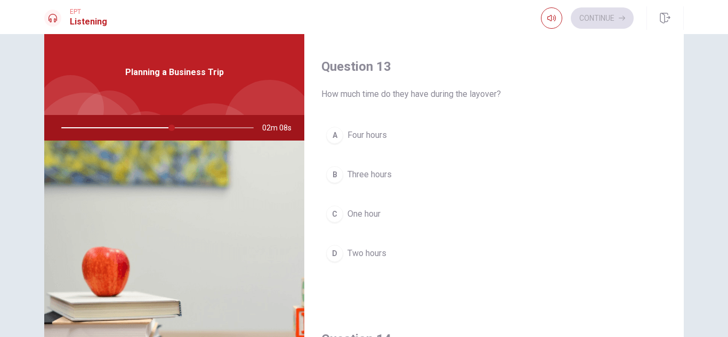
scroll to position [507, 0]
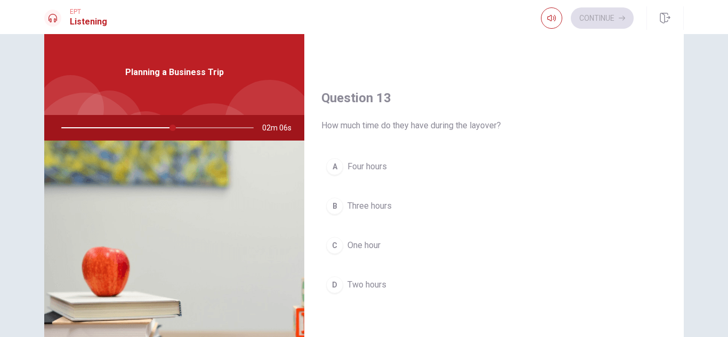
click at [146, 128] on div at bounding box center [155, 128] width 214 height 26
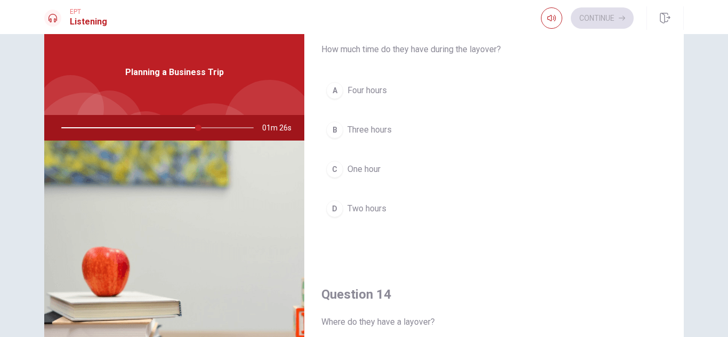
scroll to position [583, 0]
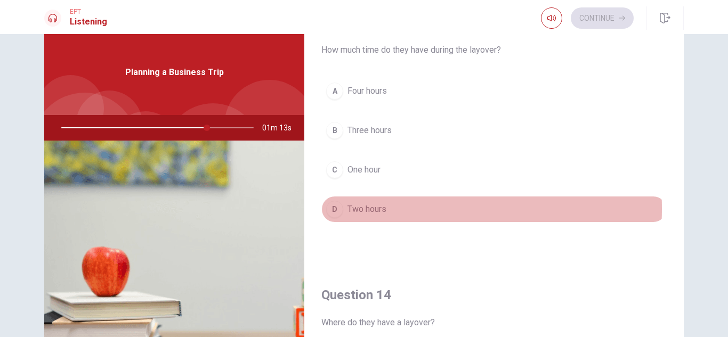
click at [374, 209] on span "Two hours" at bounding box center [366, 209] width 39 height 13
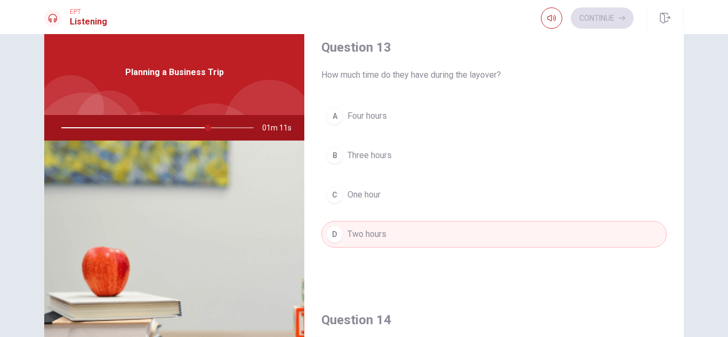
scroll to position [557, 0]
click at [374, 209] on div "A Four hours B Three hours C One hour D Two hours" at bounding box center [493, 186] width 345 height 166
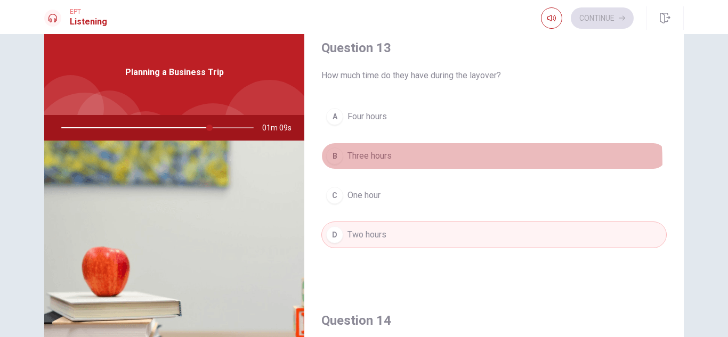
click at [430, 162] on button "B Three hours" at bounding box center [493, 156] width 345 height 27
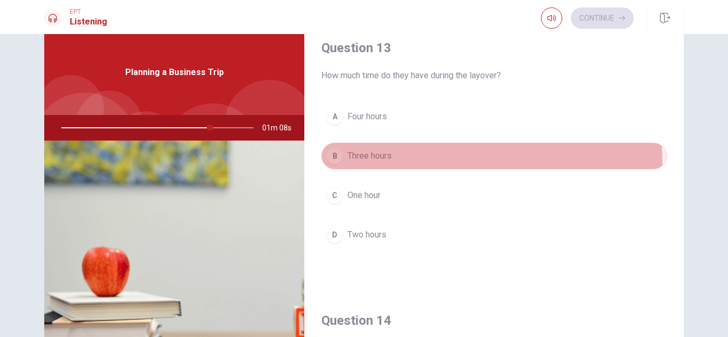
click at [430, 162] on button "B Three hours" at bounding box center [493, 156] width 345 height 27
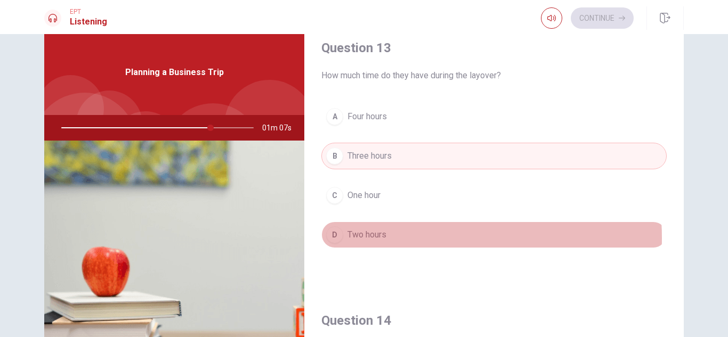
click at [394, 238] on button "D Two hours" at bounding box center [493, 235] width 345 height 27
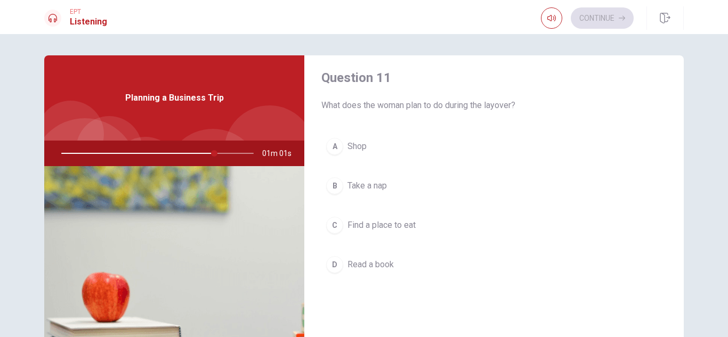
scroll to position [0, 0]
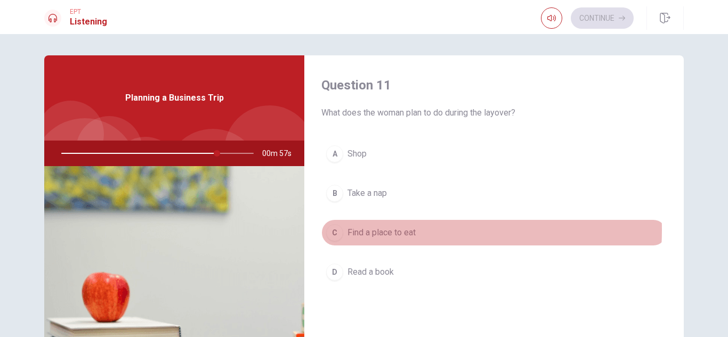
click at [381, 230] on span "Find a place to eat" at bounding box center [381, 232] width 68 height 13
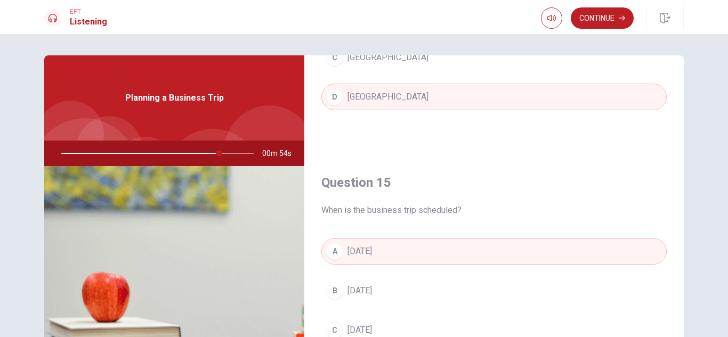
scroll to position [144, 0]
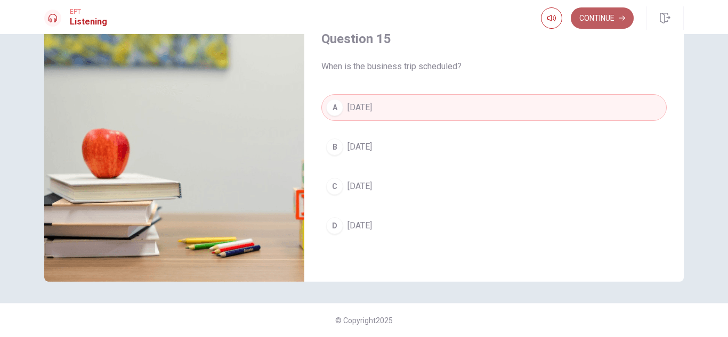
click at [602, 16] on button "Continue" at bounding box center [601, 17] width 63 height 21
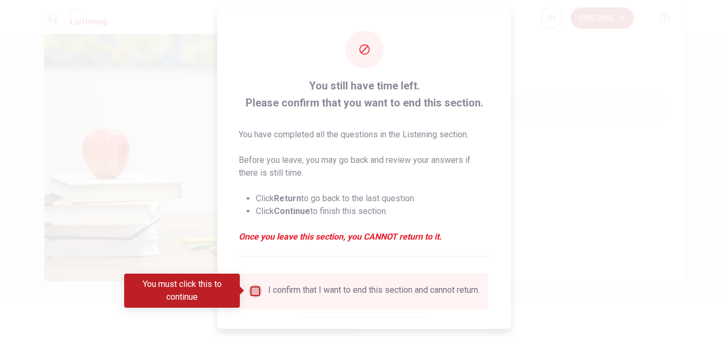
click at [254, 290] on input "You must click this to continue" at bounding box center [255, 290] width 13 height 13
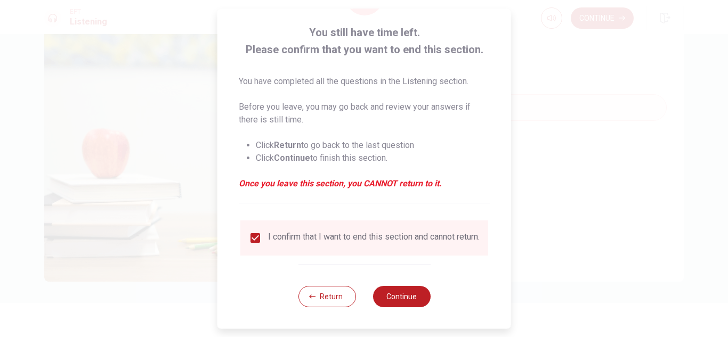
scroll to position [60, 0]
click at [403, 294] on button "Continue" at bounding box center [401, 296] width 58 height 21
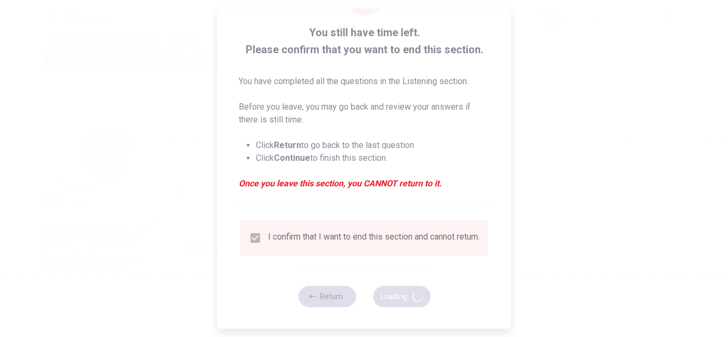
type input "85"
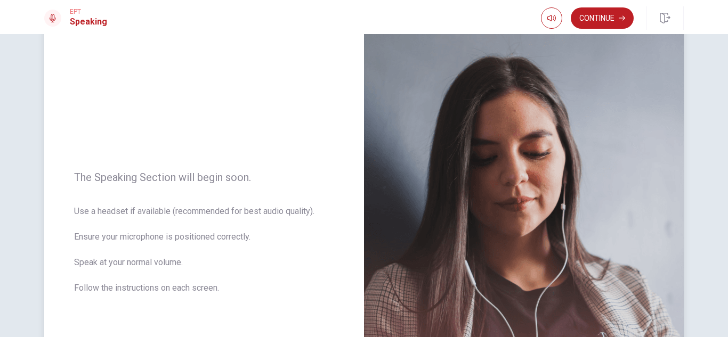
scroll to position [0, 0]
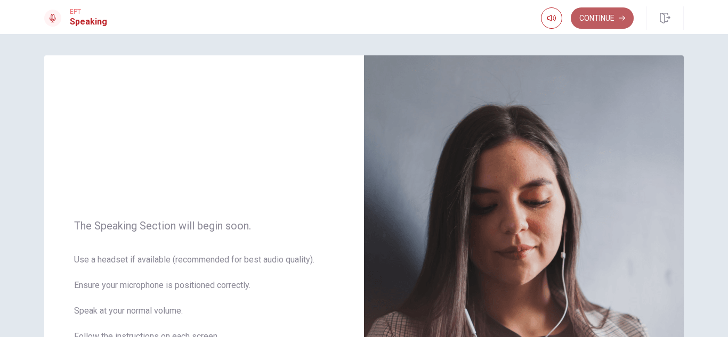
click at [615, 12] on button "Continue" at bounding box center [601, 17] width 63 height 21
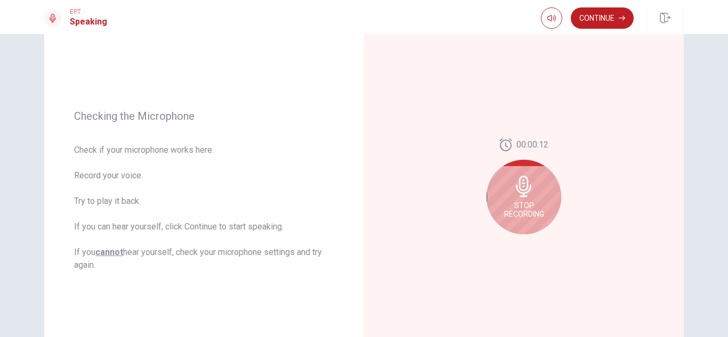
scroll to position [97, 0]
click at [517, 200] on div "Stop Recording" at bounding box center [523, 197] width 75 height 75
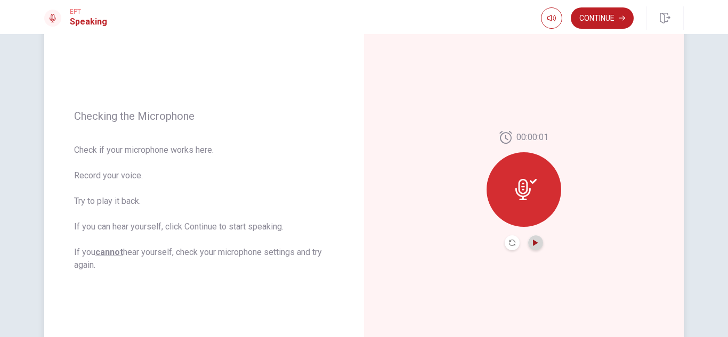
click at [533, 241] on icon "Play Audio" at bounding box center [535, 243] width 5 height 6
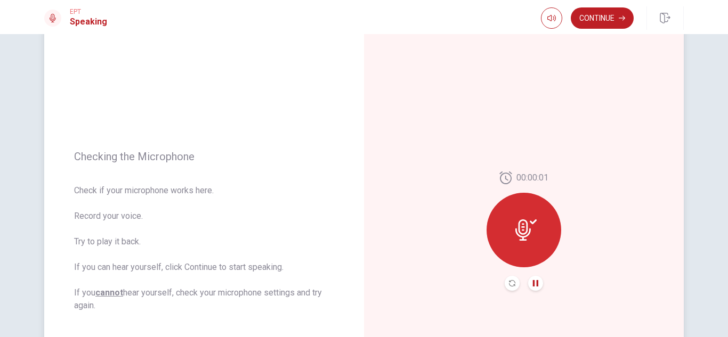
scroll to position [0, 0]
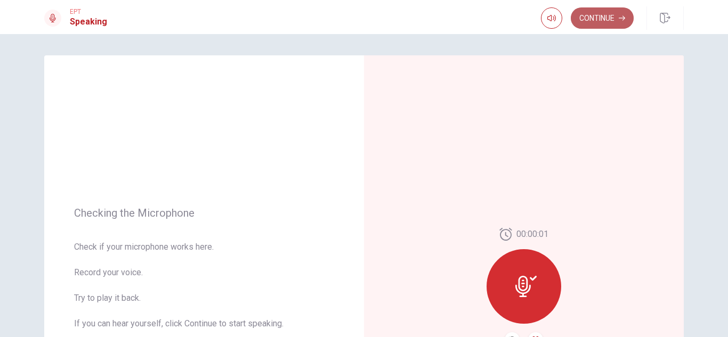
click at [620, 9] on button "Continue" at bounding box center [601, 17] width 63 height 21
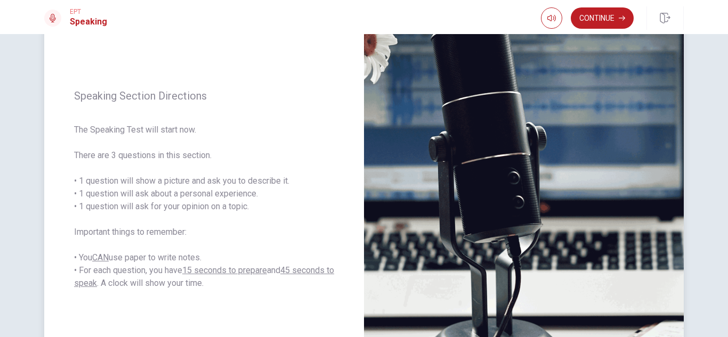
scroll to position [88, 0]
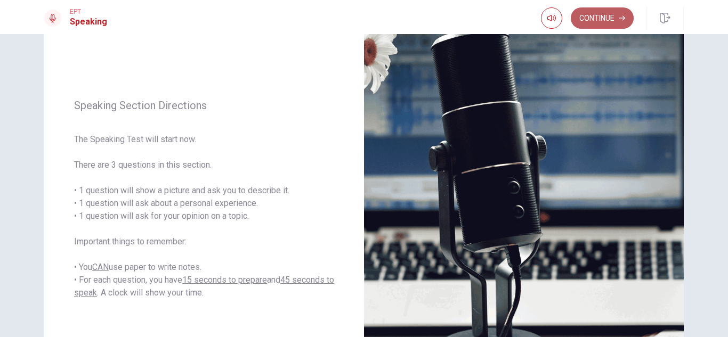
click at [591, 9] on button "Continue" at bounding box center [601, 17] width 63 height 21
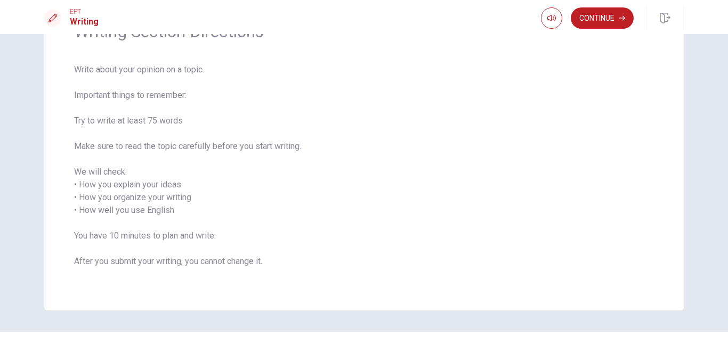
scroll to position [0, 0]
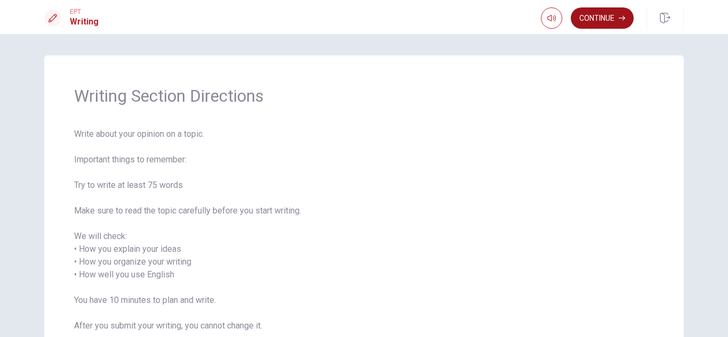
click at [618, 16] on icon "button" at bounding box center [621, 18] width 6 height 6
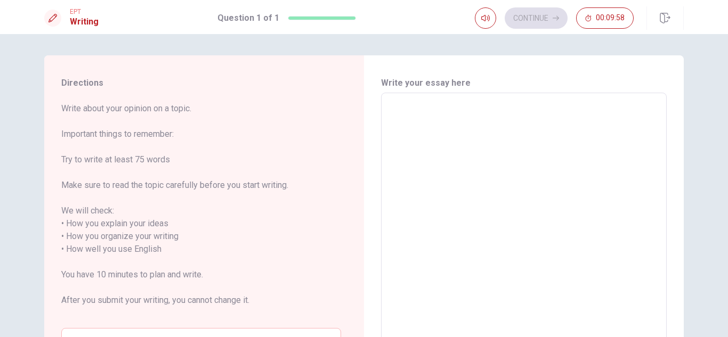
click at [486, 120] on textarea at bounding box center [523, 243] width 271 height 283
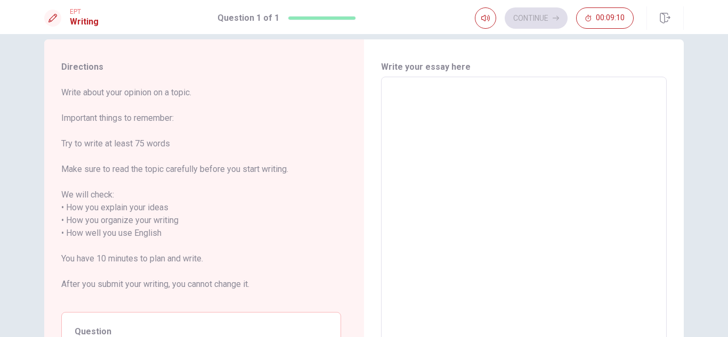
scroll to position [17, 0]
type textarea "I"
type textarea "x"
type textarea "I"
type textarea "x"
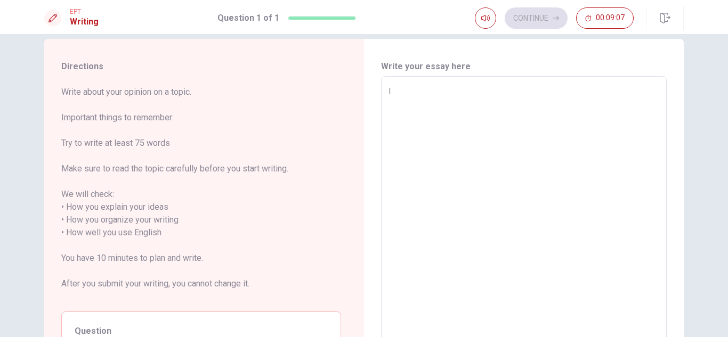
type textarea "I w"
type textarea "x"
type textarea "I wi"
type textarea "x"
type textarea "I wil"
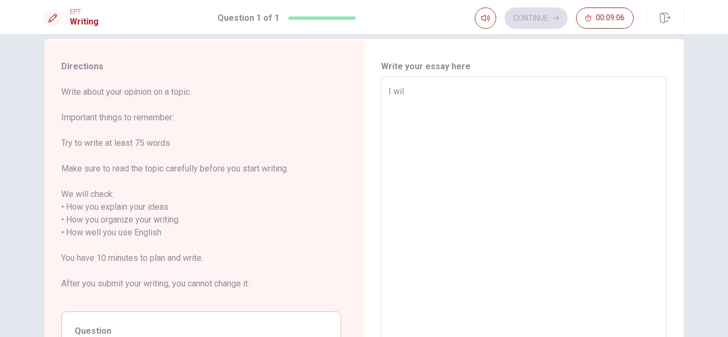
type textarea "x"
type textarea "I will"
type textarea "x"
type textarea "I will"
type textarea "x"
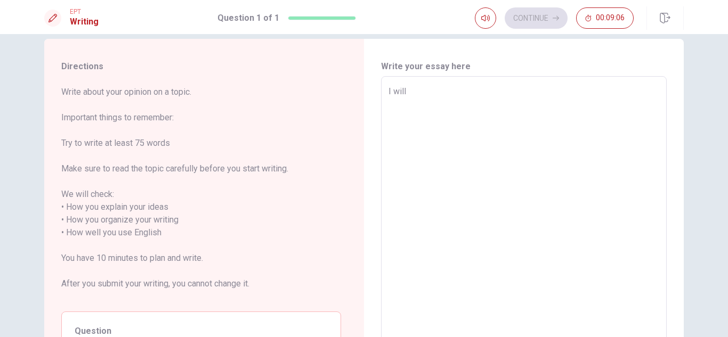
type textarea "I will t"
type textarea "x"
type textarea "I will tr"
type textarea "x"
type textarea "I will try"
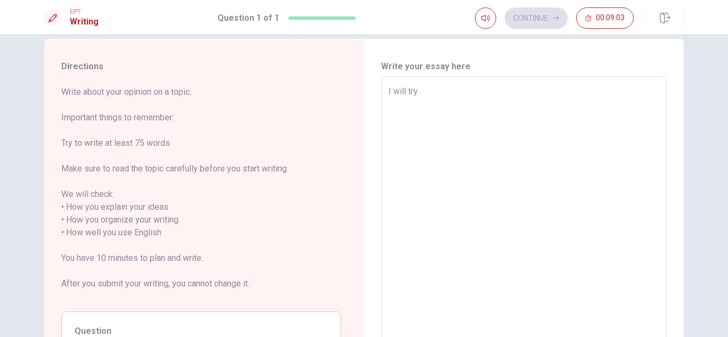
type textarea "x"
type textarea "I will try"
type textarea "x"
type textarea "I will try t"
type textarea "x"
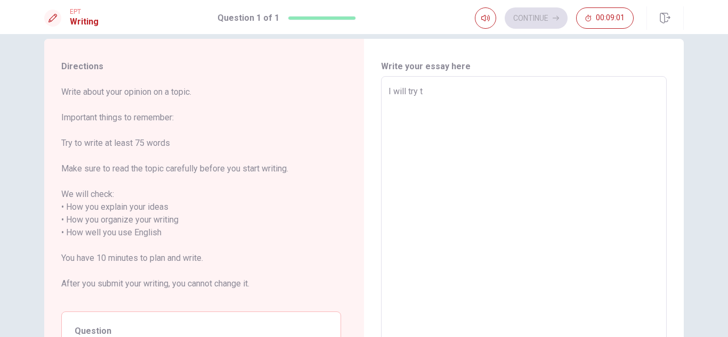
type textarea "I will try to"
type textarea "x"
type textarea "I will try to"
type textarea "x"
type textarea "I will try to t"
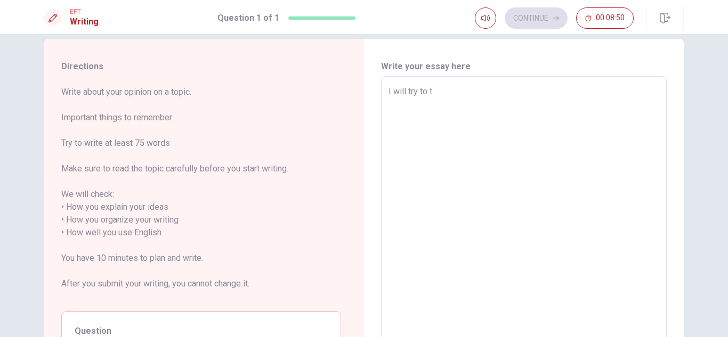
type textarea "x"
type textarea "I will try to tr"
type textarea "x"
type textarea "I will try to tra"
type textarea "x"
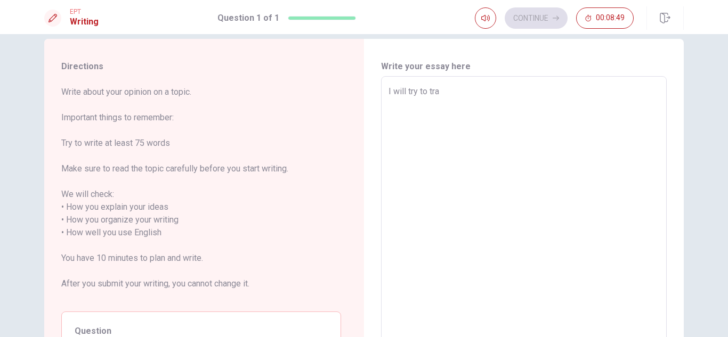
type textarea "I will try to trav"
type textarea "x"
type textarea "I will try to travl"
type textarea "x"
type textarea "I will try to trav"
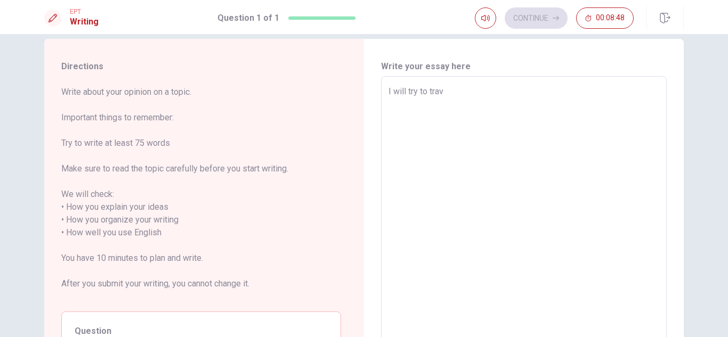
type textarea "x"
type textarea "I will try to trave"
type textarea "x"
type textarea "I will try to travel"
type textarea "x"
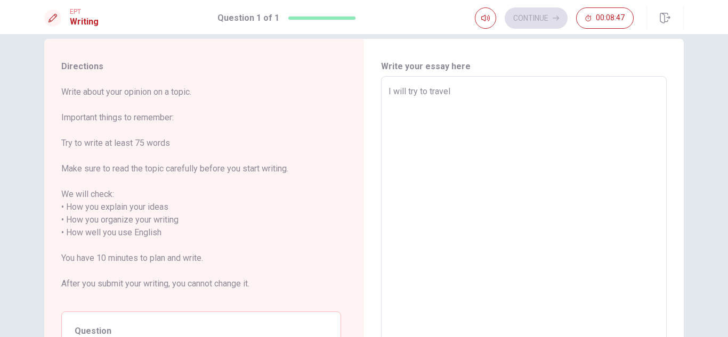
type textarea "I will try to travel"
type textarea "x"
type textarea "I will try to travel a"
type textarea "x"
type textarea "I will try to travel an"
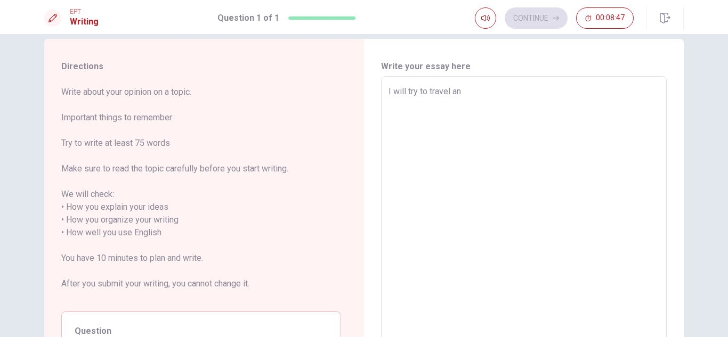
type textarea "x"
type textarea "I will try to travel and"
type textarea "x"
type textarea "I will try to travel and"
type textarea "x"
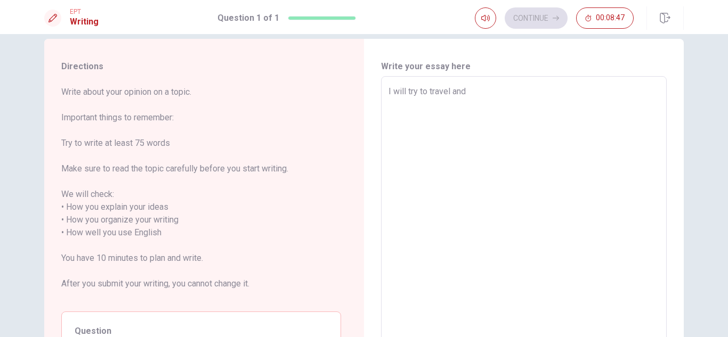
type textarea "I will try to travel and l"
type textarea "x"
type textarea "I will try to travel and li"
type textarea "x"
type textarea "I will try to travel and liv"
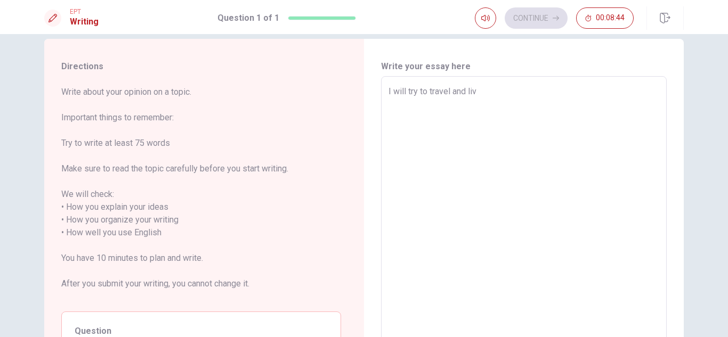
type textarea "x"
type textarea "I will try to travel and live"
type textarea "x"
type textarea "I will try to travel and live"
type textarea "x"
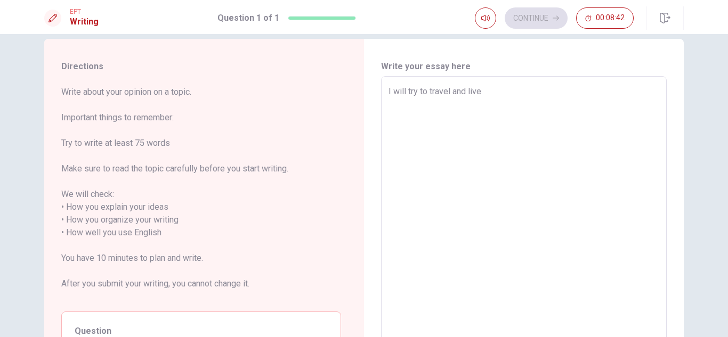
type textarea "I will try to travel and live i"
type textarea "x"
type textarea "I will try to travel and live in"
type textarea "x"
type textarea "I will try to travel and live in"
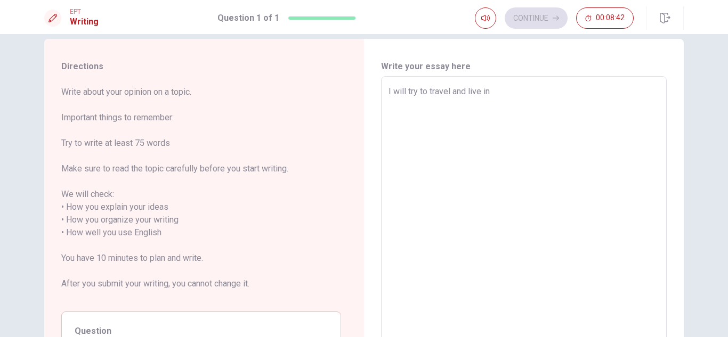
type textarea "x"
type textarea "I will try to travel and live in C"
type textarea "x"
type textarea "I will try to travel and live in [GEOGRAPHIC_DATA]"
type textarea "x"
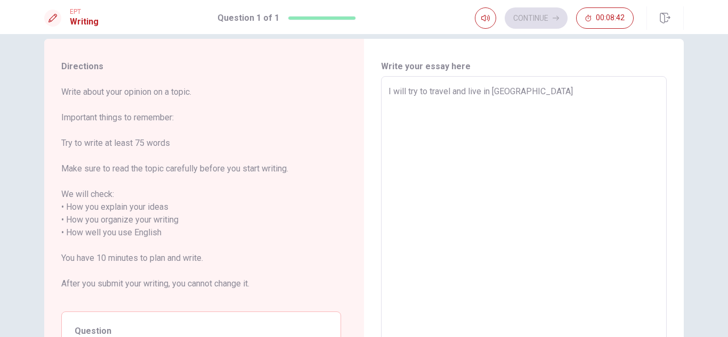
type textarea "I will try to travel and live in [GEOGRAPHIC_DATA]"
type textarea "x"
type textarea "I will try to travel and live in [GEOGRAPHIC_DATA]"
type textarea "x"
type textarea "I will try to travel and live in [GEOGRAPHIC_DATA]"
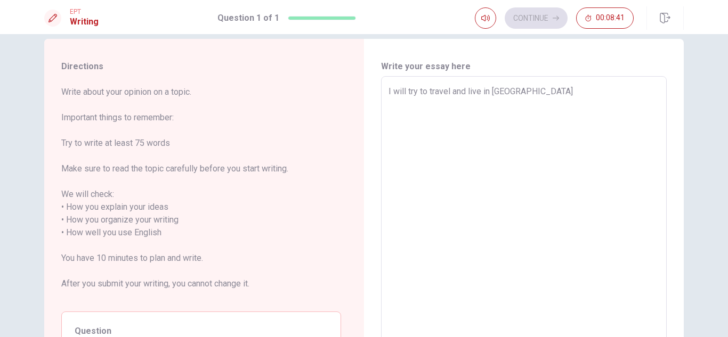
type textarea "x"
type textarea "I will try to travel and live in [GEOGRAPHIC_DATA]"
type textarea "x"
type textarea "I will try to travel and live in [GEOGRAPHIC_DATA]."
type textarea "x"
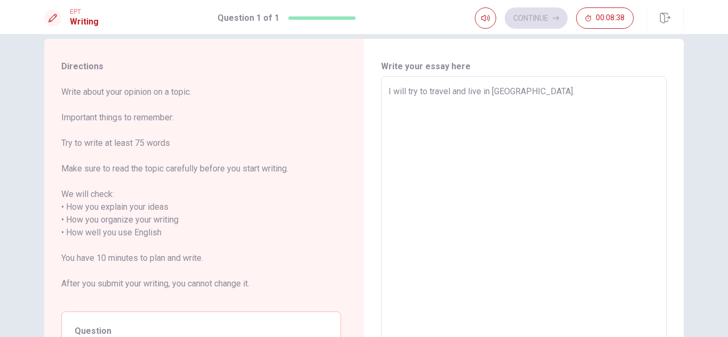
type textarea "I will try to travel and live in [GEOGRAPHIC_DATA]."
type textarea "x"
type textarea "I will try to travel and live in [GEOGRAPHIC_DATA]. I"
type textarea "x"
type textarea "I will try to travel and live in [GEOGRAPHIC_DATA]."
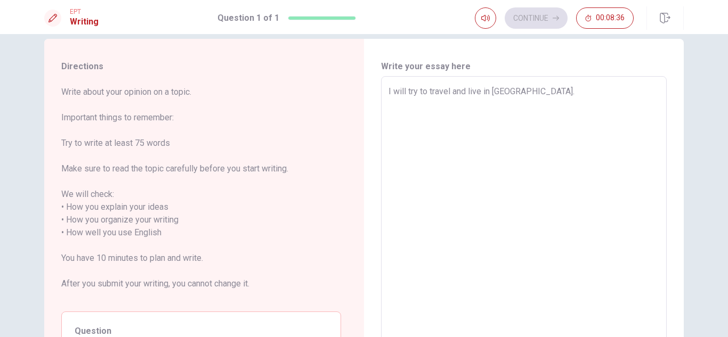
type textarea "x"
type textarea "I will try to travel and live in [GEOGRAPHIC_DATA]."
type textarea "x"
type textarea "I will try to travel and live in [GEOGRAPHIC_DATA]"
type textarea "x"
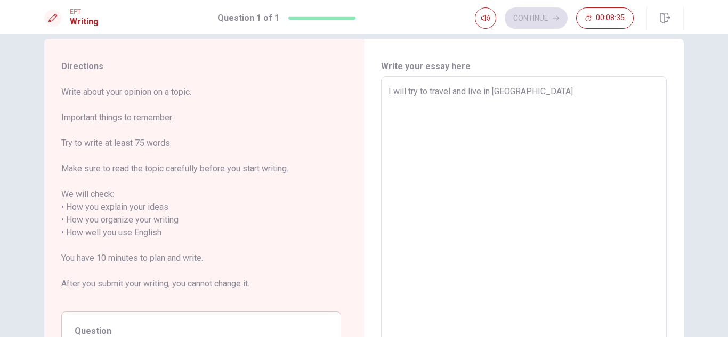
type textarea "I will try to travel and live in [GEOGRAPHIC_DATA]"
type textarea "x"
type textarea "I will try to travel and live in [GEOGRAPHIC_DATA]"
type textarea "x"
type textarea "I will try to travel and live in [GEOGRAPHIC_DATA]"
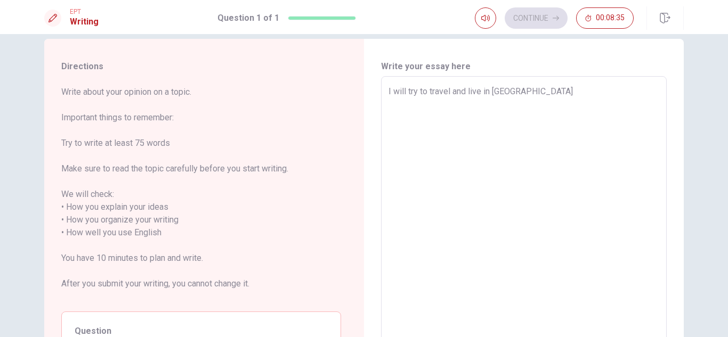
type textarea "x"
type textarea "I will try to travel and live in [GEOGRAPHIC_DATA]"
type textarea "x"
type textarea "I will try to travel and live in C"
type textarea "x"
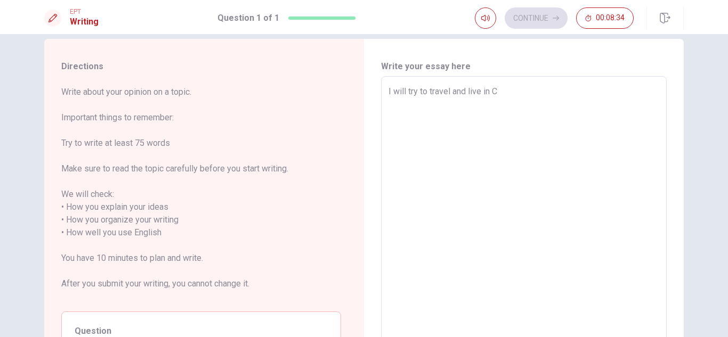
type textarea "I will try to travel and live in"
type textarea "x"
type textarea "I will try to travel and live in O"
type textarea "x"
type textarea "I will try to travel and live in [GEOGRAPHIC_DATA]"
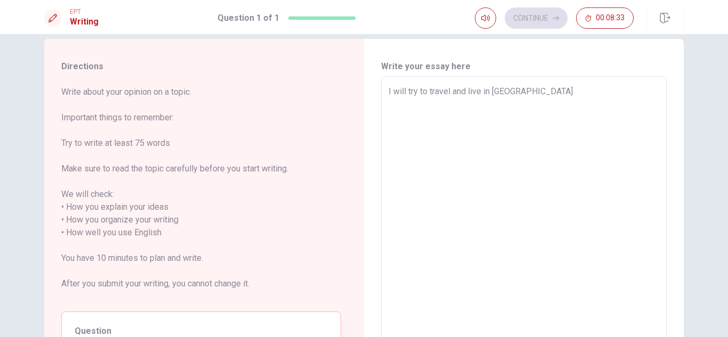
type textarea "x"
type textarea "I will try to travel and live in [GEOGRAPHIC_DATA]"
type textarea "x"
type textarea "I will try to travel and live in [GEOGRAPHIC_DATA]"
type textarea "x"
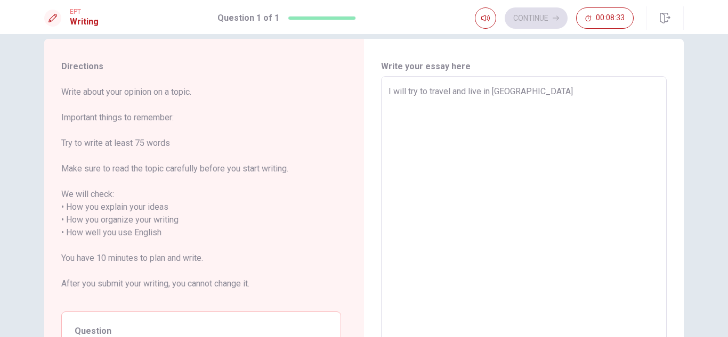
type textarea "I will try to travel and live in [GEOGRAPHIC_DATA]"
type textarea "x"
type textarea "I will try to travel and live in [GEOGRAPHIC_DATA]"
type textarea "x"
type textarea "I will try to travel and live in [GEOGRAPHIC_DATA],"
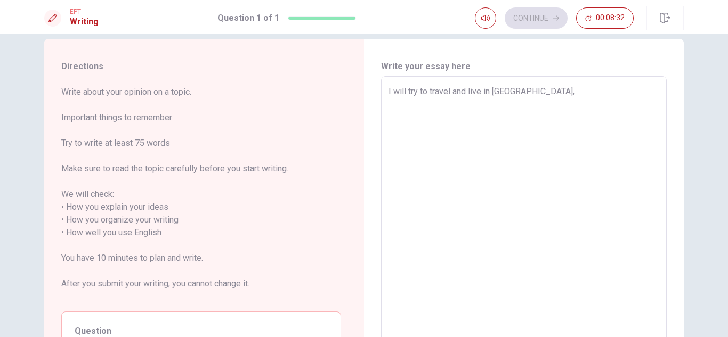
type textarea "x"
type textarea "I will try to travel and live in [GEOGRAPHIC_DATA],"
type textarea "x"
type textarea "I will try to travel and live in [GEOGRAPHIC_DATA], c"
type textarea "x"
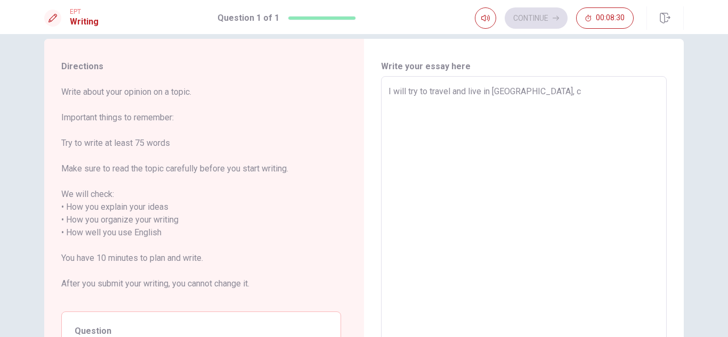
type textarea "I will try to travel and live in [GEOGRAPHIC_DATA],"
type textarea "x"
type textarea "I will try to travel and live in [GEOGRAPHIC_DATA], C"
type textarea "x"
type textarea "I will try to travel and live in [GEOGRAPHIC_DATA], [GEOGRAPHIC_DATA]"
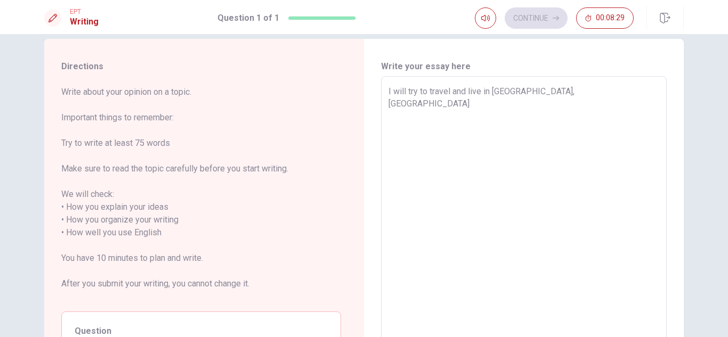
type textarea "x"
type textarea "I will try to travel and live in [GEOGRAPHIC_DATA], Can"
type textarea "x"
type textarea "I will try to travel and live in [GEOGRAPHIC_DATA], [GEOGRAPHIC_DATA]"
type textarea "x"
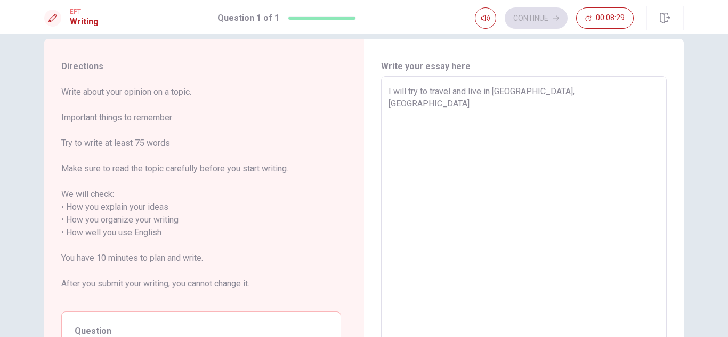
type textarea "I will try to travel and live in [GEOGRAPHIC_DATA], [GEOGRAPHIC_DATA]"
type textarea "x"
type textarea "I will try to travel and live in [GEOGRAPHIC_DATA], [GEOGRAPHIC_DATA]"
type textarea "x"
type textarea "I will try to travel and live in [GEOGRAPHIC_DATA], [GEOGRAPHIC_DATA]."
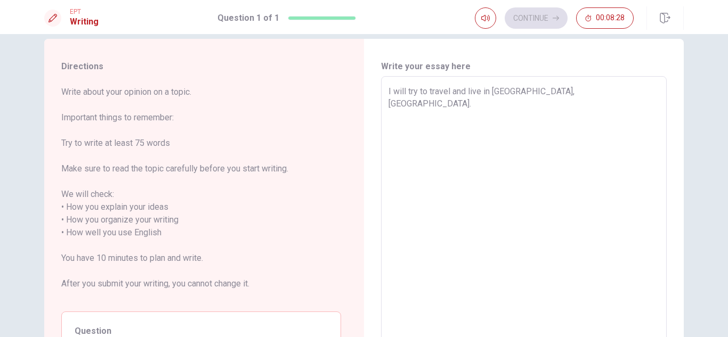
type textarea "x"
type textarea "I will try to travel and live in [GEOGRAPHIC_DATA], [GEOGRAPHIC_DATA]."
type textarea "x"
type textarea "I will try to travel and live in [GEOGRAPHIC_DATA], [GEOGRAPHIC_DATA]. I"
type textarea "x"
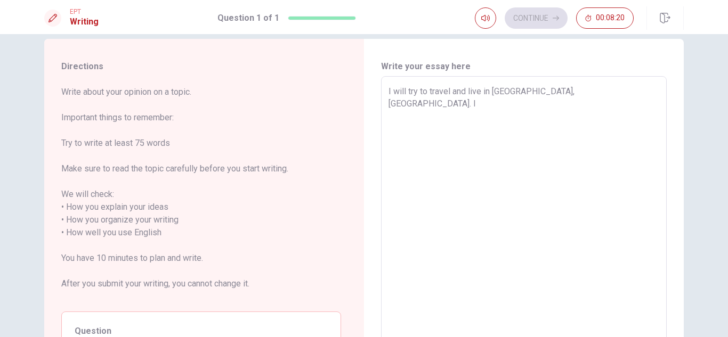
type textarea "I will try to travel and live in [GEOGRAPHIC_DATA], [GEOGRAPHIC_DATA]."
type textarea "x"
type textarea "I will try to travel and live in [GEOGRAPHIC_DATA], [GEOGRAPHIC_DATA]. M"
type textarea "x"
type textarea "I will try to travel and live in [GEOGRAPHIC_DATA], [GEOGRAPHIC_DATA]. My"
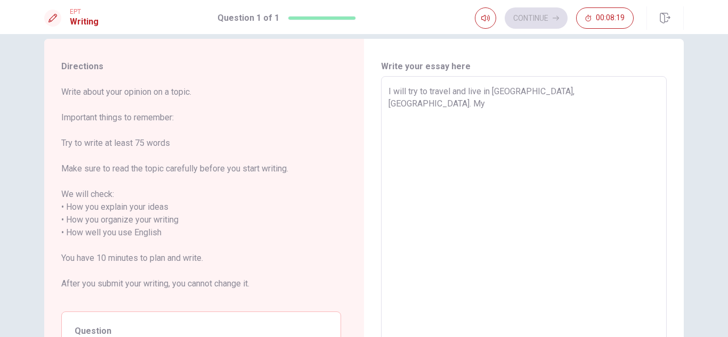
type textarea "x"
type textarea "I will try to travel and live in [GEOGRAPHIC_DATA], [GEOGRAPHIC_DATA]. My"
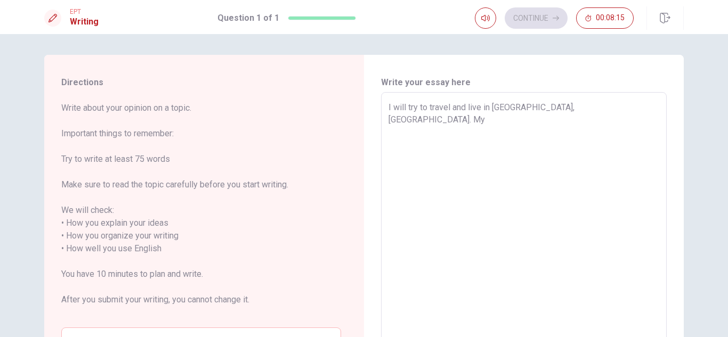
scroll to position [0, 0]
type textarea "x"
type textarea "I will try to travel and live in [GEOGRAPHIC_DATA], [GEOGRAPHIC_DATA]. My p"
type textarea "x"
type textarea "I will try to travel and live in [GEOGRAPHIC_DATA], [GEOGRAPHIC_DATA]. My pr"
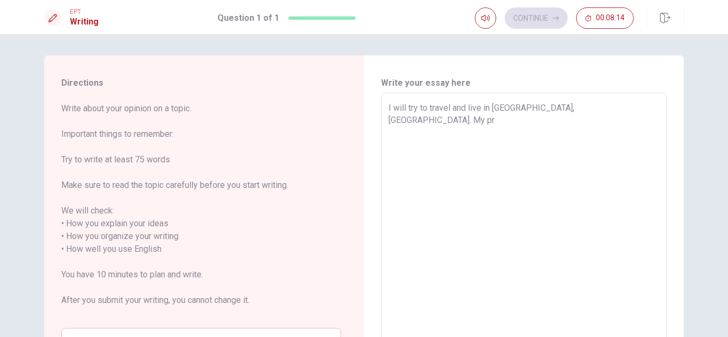
type textarea "x"
type textarea "I will try to travel and live in [GEOGRAPHIC_DATA], [GEOGRAPHIC_DATA]. My pri"
type textarea "x"
type textarea "I will try to travel and live in [GEOGRAPHIC_DATA], [GEOGRAPHIC_DATA]. My prin"
type textarea "x"
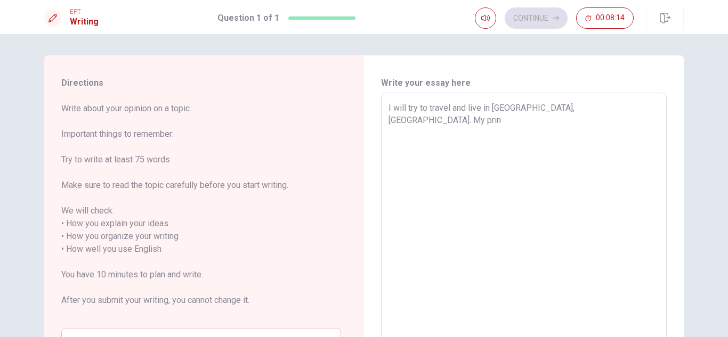
type textarea "I will try to travel and live in [GEOGRAPHIC_DATA], [GEOGRAPHIC_DATA]. My princ"
type textarea "x"
type textarea "I will try to travel and live in [GEOGRAPHIC_DATA], [GEOGRAPHIC_DATA]. My princi"
type textarea "x"
type textarea "I will try to travel and live in [GEOGRAPHIC_DATA], [GEOGRAPHIC_DATA]. My princ…"
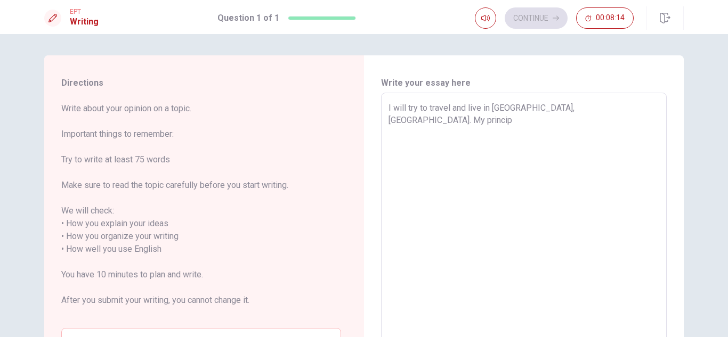
type textarea "x"
type textarea "I will try to travel and live in [GEOGRAPHIC_DATA], [GEOGRAPHIC_DATA]. My princ…"
type textarea "x"
type textarea "I will try to travel and live in [GEOGRAPHIC_DATA], [GEOGRAPHIC_DATA]. My princ…"
type textarea "x"
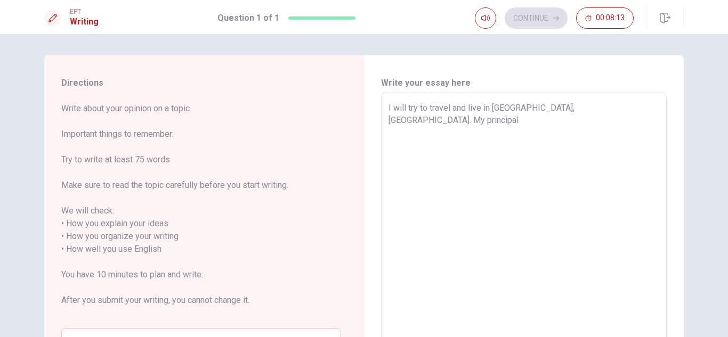
type textarea "I will try to travel and live in [GEOGRAPHIC_DATA], [GEOGRAPHIC_DATA]. My princ…"
type textarea "x"
type textarea "I will try to travel and live in [GEOGRAPHIC_DATA], [GEOGRAPHIC_DATA]. My princ…"
type textarea "x"
type textarea "I will try to travel and live in [GEOGRAPHIC_DATA], [GEOGRAPHIC_DATA]. My princ…"
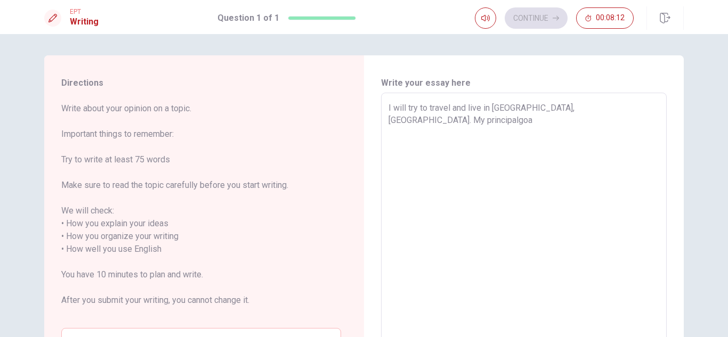
type textarea "x"
type textarea "I will try to travel and live in [GEOGRAPHIC_DATA], [GEOGRAPHIC_DATA]. My princ…"
type textarea "x"
type textarea "I will try to travel and live in [GEOGRAPHIC_DATA], [GEOGRAPHIC_DATA]. My princ…"
type textarea "x"
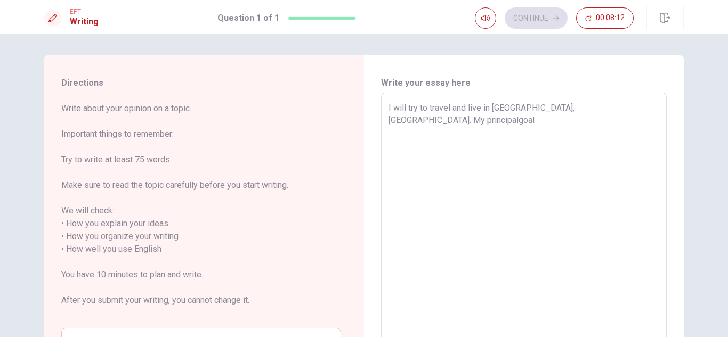
type textarea "I will try to travel and live in [GEOGRAPHIC_DATA], [GEOGRAPHIC_DATA]. My princ…"
type textarea "x"
type textarea "I will try to travel and live in [GEOGRAPHIC_DATA], [GEOGRAPHIC_DATA]. My princ…"
type textarea "x"
type textarea "I will try to travel and live in [GEOGRAPHIC_DATA], [GEOGRAPHIC_DATA]. My princ…"
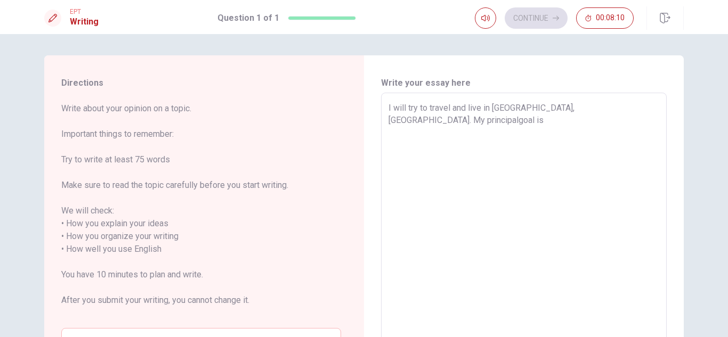
type textarea "x"
type textarea "I will try to travel and live in [GEOGRAPHIC_DATA], [GEOGRAPHIC_DATA]. My princ…"
type textarea "x"
type textarea "I will try to travel and live in [GEOGRAPHIC_DATA], [GEOGRAPHIC_DATA]. My princ…"
type textarea "x"
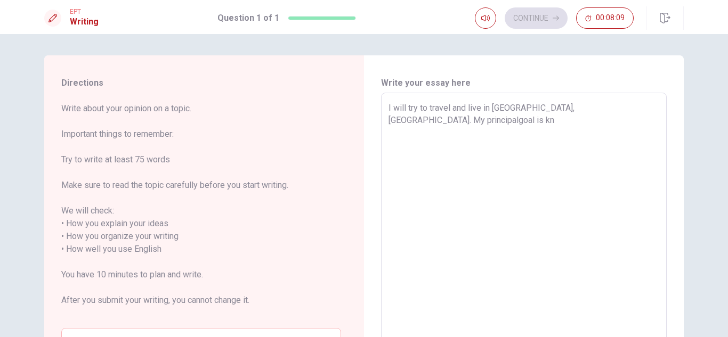
type textarea "I will try to travel and live in [GEOGRAPHIC_DATA], [GEOGRAPHIC_DATA]. My princ…"
type textarea "x"
type textarea "I will try to travel and live in [GEOGRAPHIC_DATA], [GEOGRAPHIC_DATA]. My princ…"
type textarea "x"
type textarea "I will try to travel and live in [GEOGRAPHIC_DATA], [GEOGRAPHIC_DATA]. My princ…"
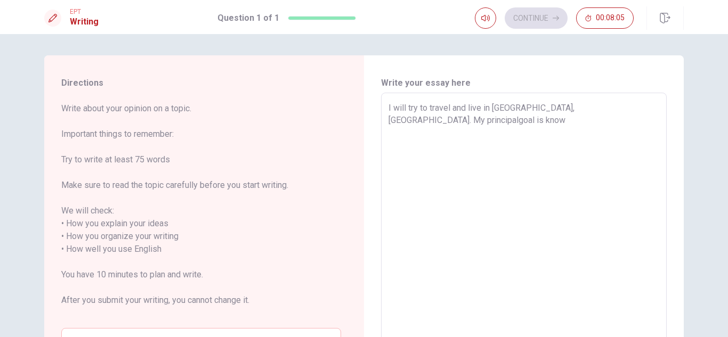
type textarea "x"
click at [600, 108] on textarea "I will try to travel and live in [GEOGRAPHIC_DATA], [GEOGRAPHIC_DATA]. My princ…" at bounding box center [523, 243] width 271 height 283
type textarea "I will try to travel and live in [GEOGRAPHIC_DATA], [GEOGRAPHIC_DATA]. My princ…"
click at [658, 105] on div "I will try to travel and live in [GEOGRAPHIC_DATA], [GEOGRAPHIC_DATA]. My princ…" at bounding box center [523, 243] width 285 height 300
click at [651, 107] on textarea "I will try to travel and live in [GEOGRAPHIC_DATA], [GEOGRAPHIC_DATA]. My princ…" at bounding box center [523, 243] width 271 height 283
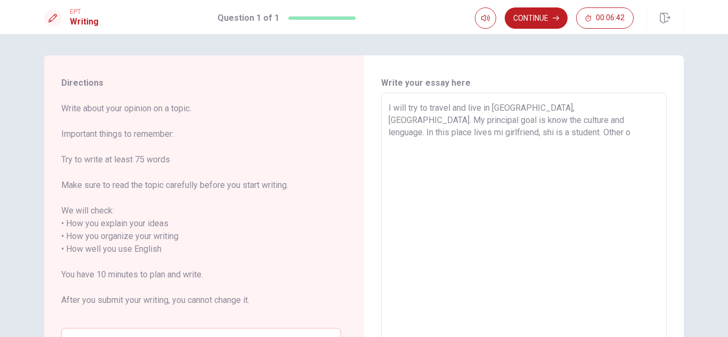
drag, startPoint x: 484, startPoint y: 121, endPoint x: 416, endPoint y: 140, distance: 69.6
click at [416, 140] on textarea "I will try to travel and live in [GEOGRAPHIC_DATA], [GEOGRAPHIC_DATA]. My princ…" at bounding box center [523, 243] width 271 height 283
click at [553, 104] on textarea "I will try to travel and live in [GEOGRAPHIC_DATA], [GEOGRAPHIC_DATA]. My princ…" at bounding box center [523, 243] width 271 height 283
paste textarea "I"
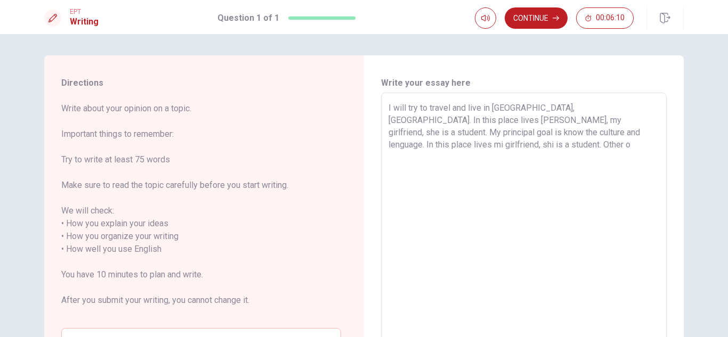
click at [619, 132] on textarea "I will try to travel and live in [GEOGRAPHIC_DATA], [GEOGRAPHIC_DATA]. In this …" at bounding box center [523, 243] width 271 height 283
click at [514, 140] on textarea "I will try to travel and live in [GEOGRAPHIC_DATA], [GEOGRAPHIC_DATA]. In this …" at bounding box center [523, 243] width 271 height 283
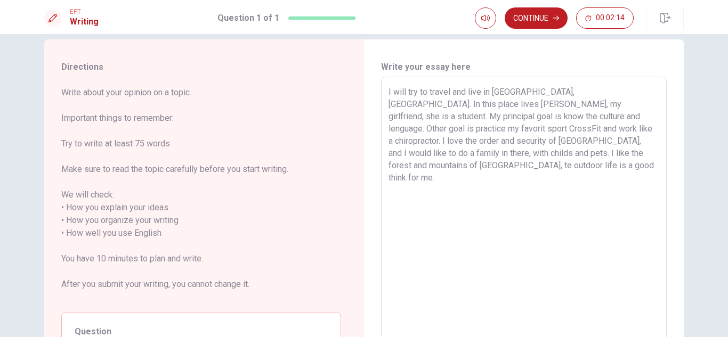
scroll to position [15, 0]
click at [585, 116] on textarea "I will try to travel and live in [GEOGRAPHIC_DATA], [GEOGRAPHIC_DATA]. In this …" at bounding box center [523, 227] width 271 height 283
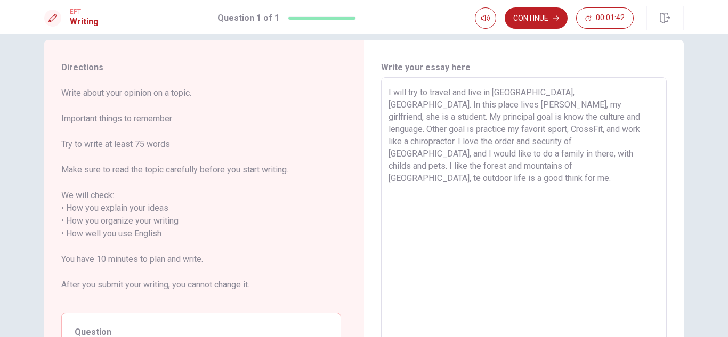
click at [473, 130] on textarea "I will try to travel and live in [GEOGRAPHIC_DATA], [GEOGRAPHIC_DATA]. In this …" at bounding box center [523, 227] width 271 height 283
click at [504, 198] on textarea "I will try to travel and live in [GEOGRAPHIC_DATA], [GEOGRAPHIC_DATA]. In this …" at bounding box center [523, 227] width 271 height 283
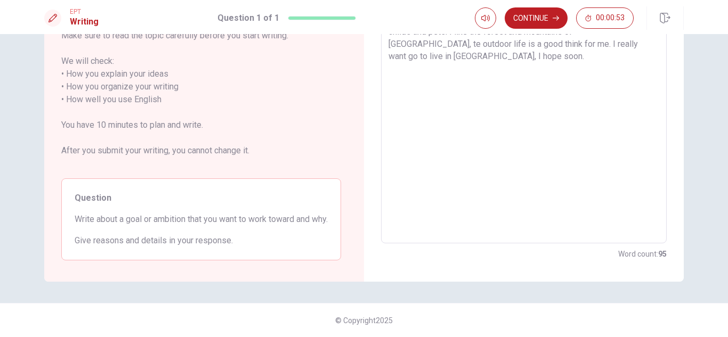
scroll to position [0, 0]
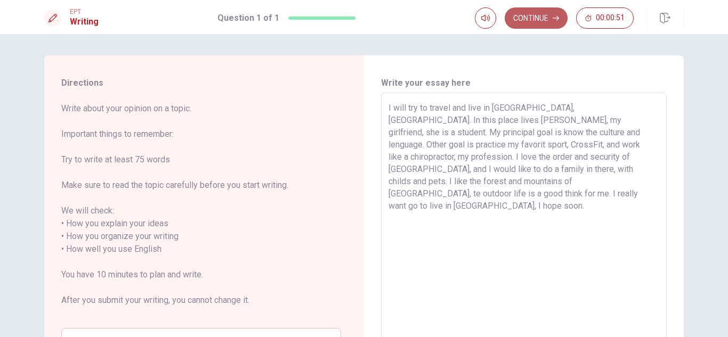
click at [534, 22] on button "Continue" at bounding box center [535, 17] width 63 height 21
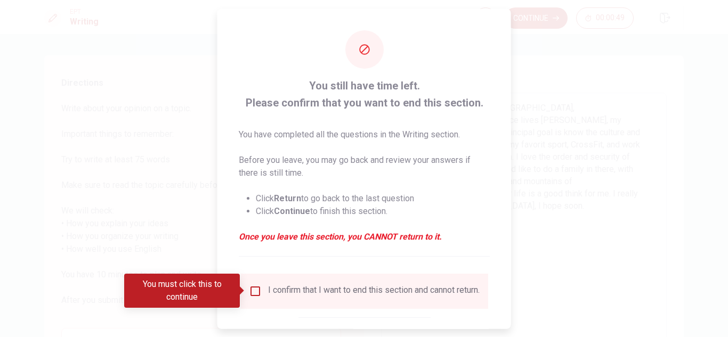
click at [253, 293] on input "You must click this to continue" at bounding box center [255, 290] width 13 height 13
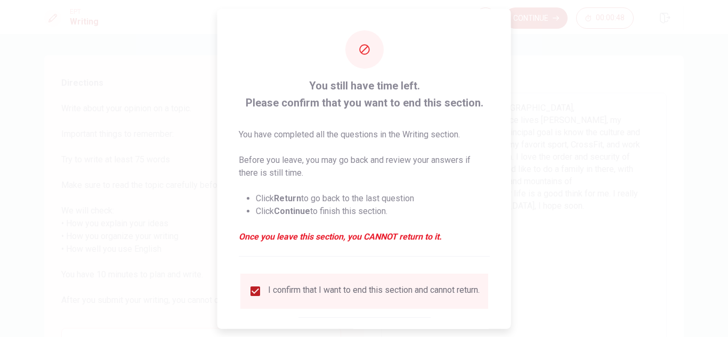
scroll to position [60, 0]
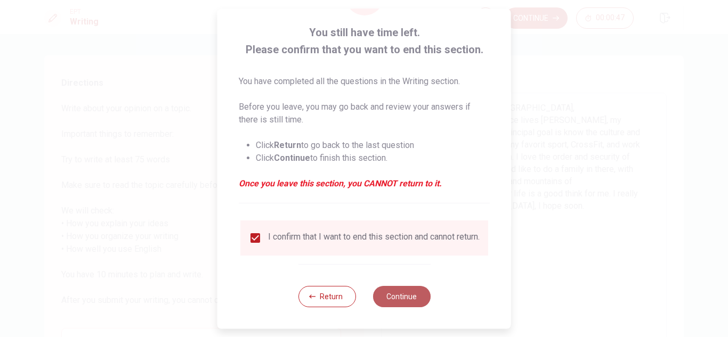
click at [396, 291] on button "Continue" at bounding box center [401, 296] width 58 height 21
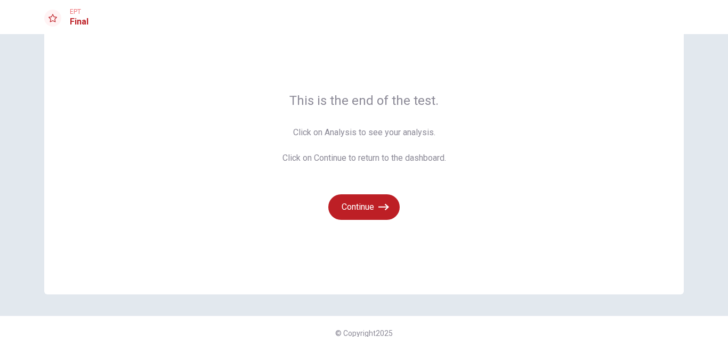
scroll to position [0, 0]
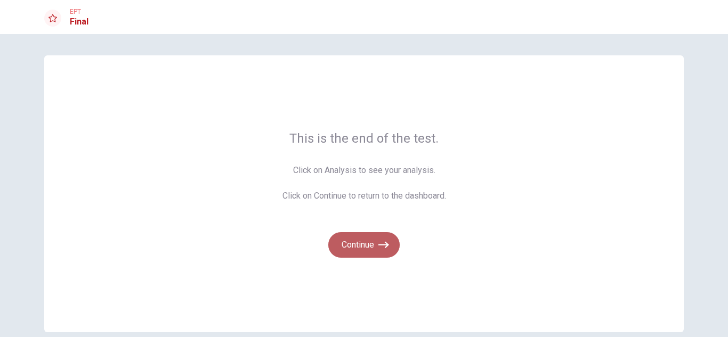
click at [379, 243] on icon "button" at bounding box center [383, 245] width 11 height 11
